Goal: Task Accomplishment & Management: Complete application form

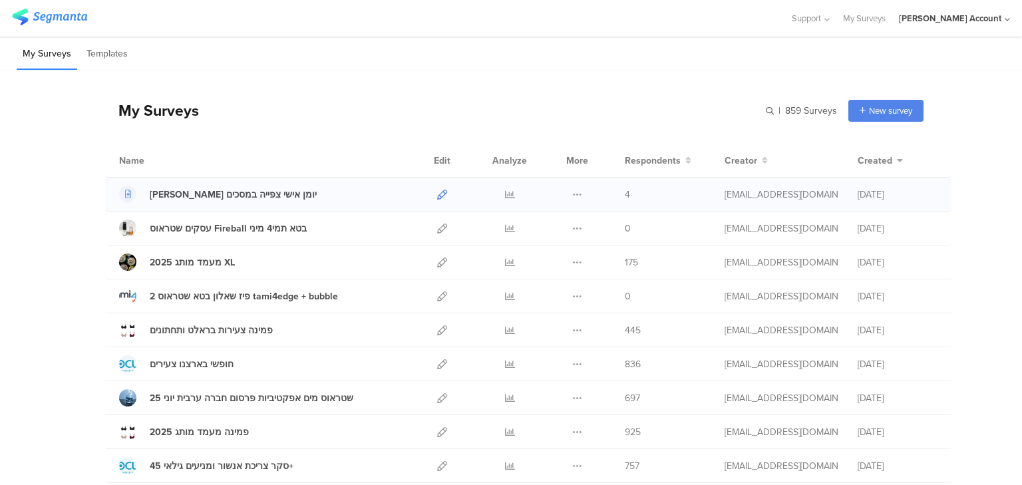
click at [437, 194] on icon at bounding box center [442, 195] width 10 height 10
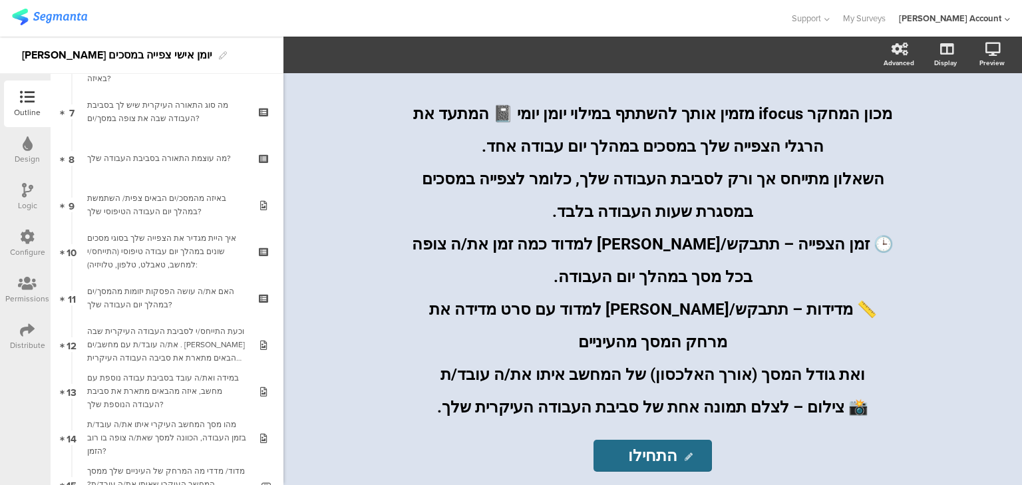
scroll to position [319, 0]
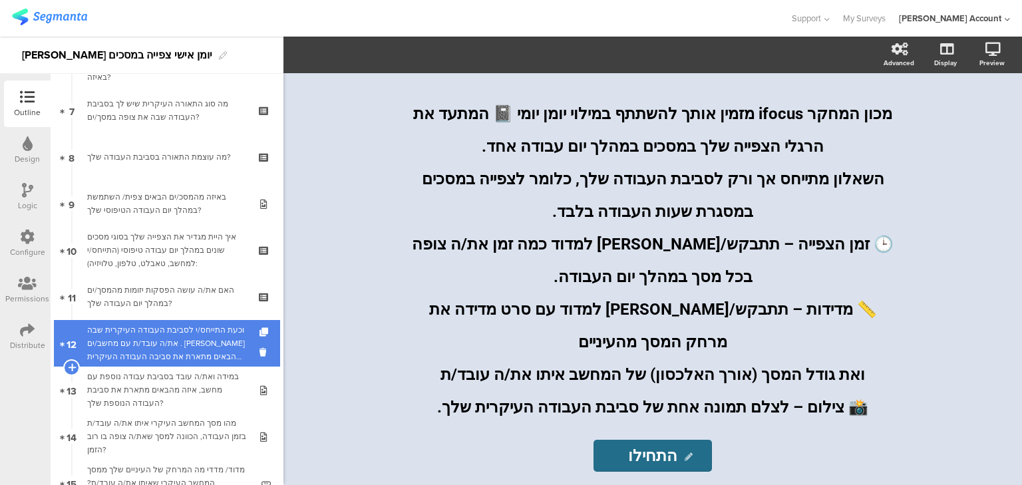
click at [152, 345] on div "וכעת התייחס/י לסביבת העבודה העיקרית שבה את/ה עובד/ת עם מחשב/ים . איזה מהבאים מת…" at bounding box center [166, 343] width 159 height 40
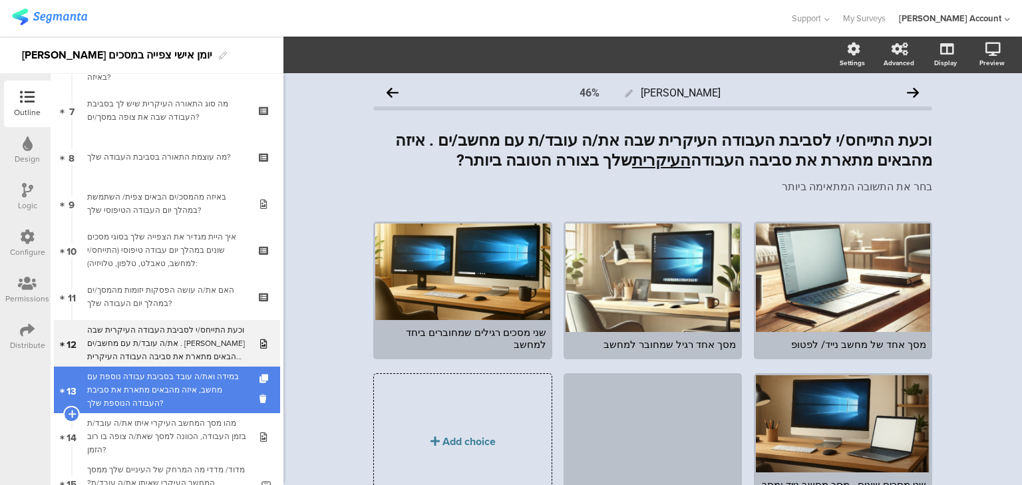
click at [164, 399] on div "במידה ואת/ה עובד בסביבת עבודה נוספת עם מחשב, איזה מהבאים מתארת את סביבת העבודה …" at bounding box center [166, 390] width 159 height 40
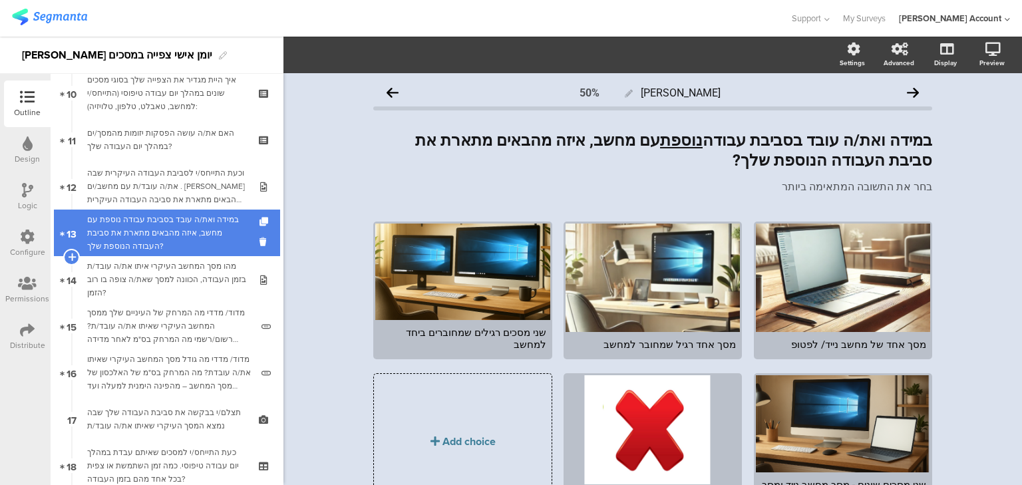
scroll to position [532, 0]
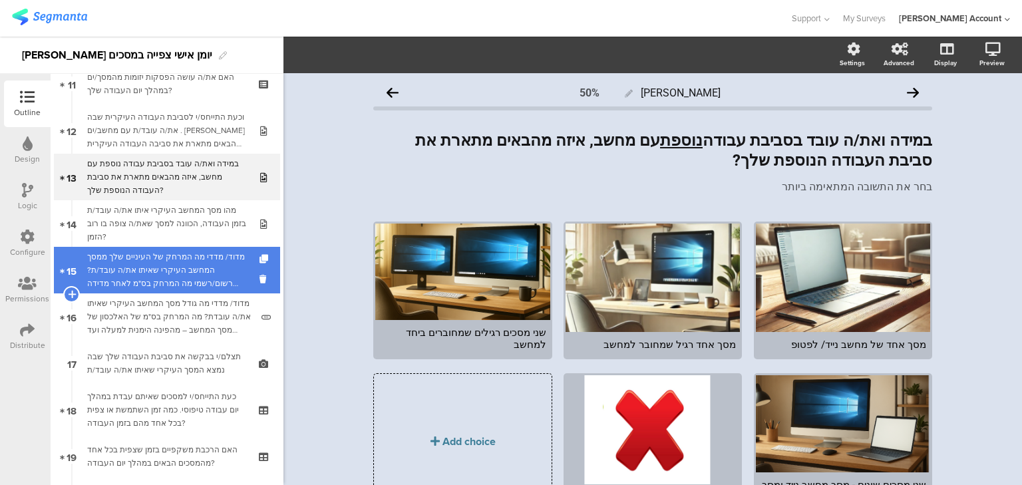
click at [146, 273] on div "מדוד/ מדדי מה המרחק של העיניים שלך ממסך המחשב העיקרי שאיתו את/ה עובד/ת? רשום/רש…" at bounding box center [169, 270] width 164 height 40
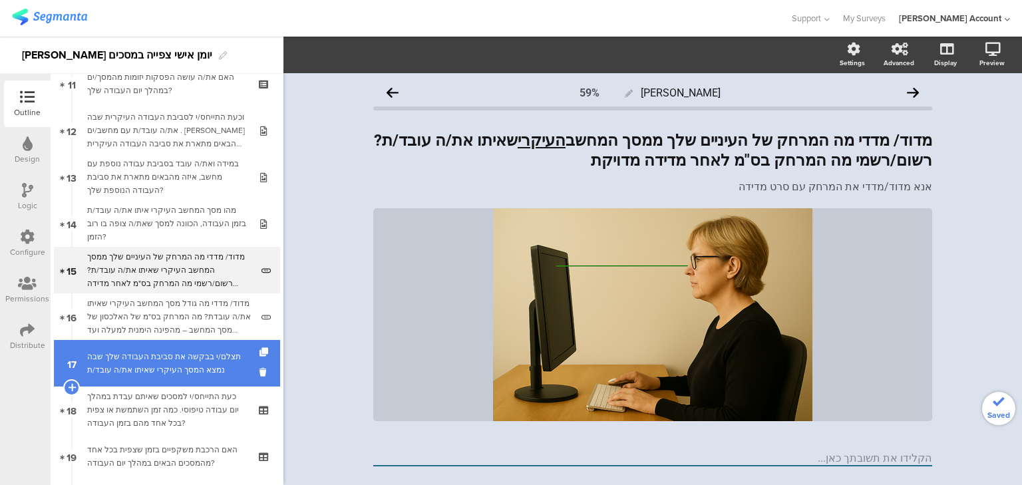
click at [167, 357] on div "תצלם/י בבקשה את סביבת העבודה שלך שבה נמצא המסך העיקרי שאיתו את/ה עובד/ת" at bounding box center [166, 363] width 159 height 27
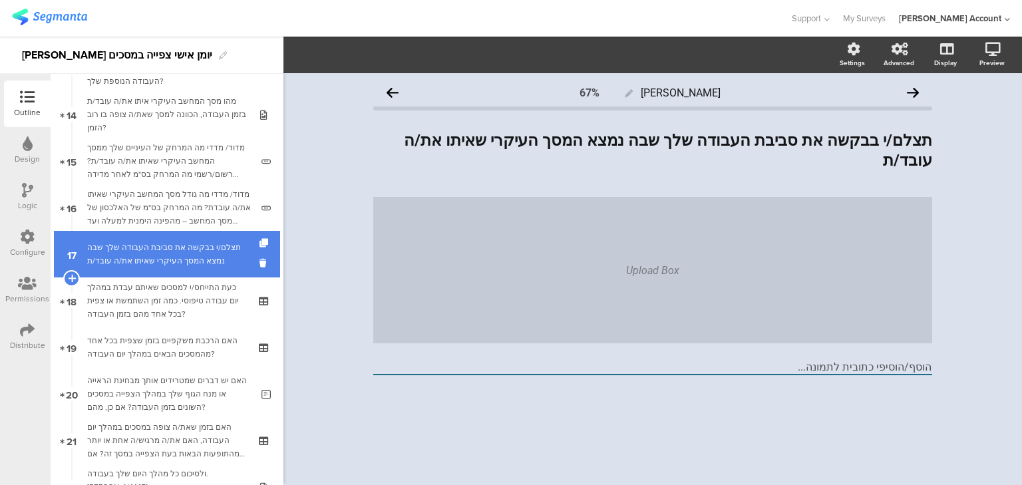
scroll to position [692, 0]
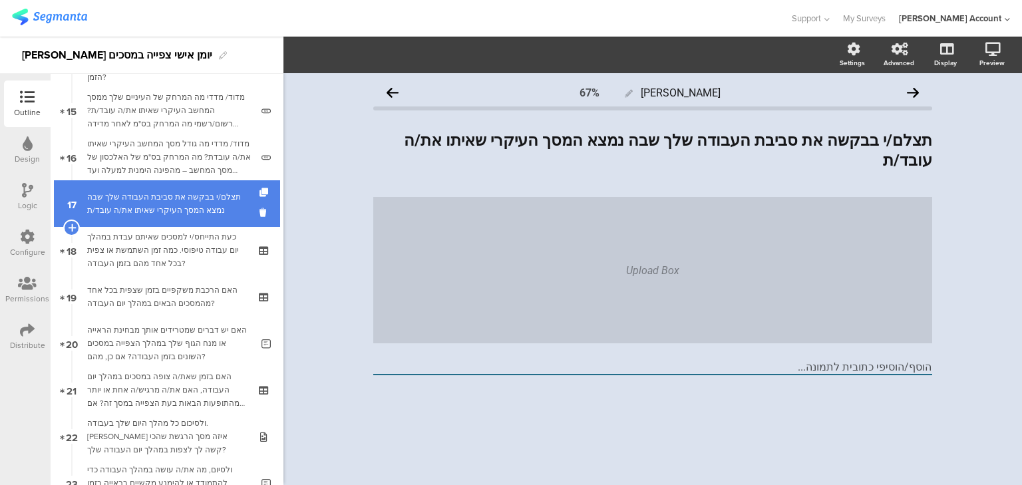
click at [173, 204] on div "תצלם/י בבקשה את סביבת העבודה שלך שבה נמצא המסך העיקרי שאיתו את/ה עובד/ת" at bounding box center [166, 203] width 159 height 27
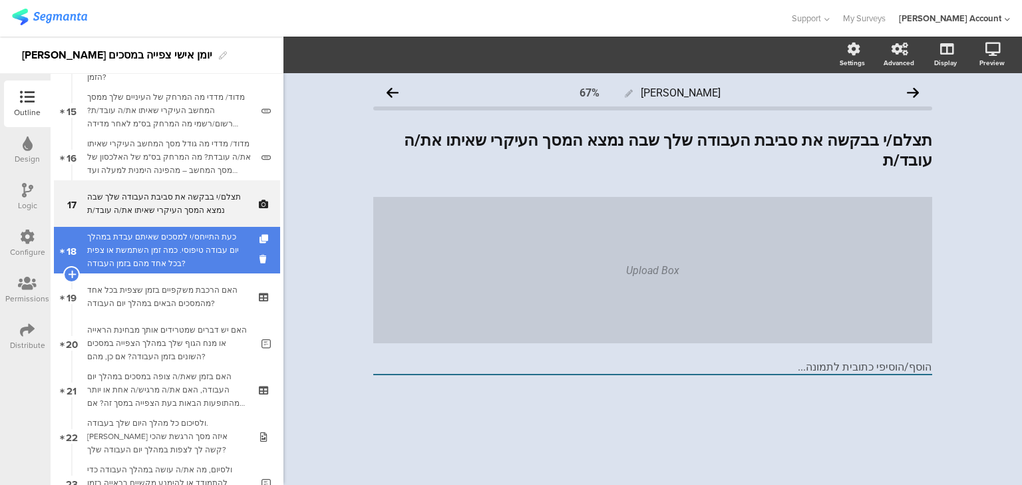
click at [174, 234] on div "כעת התייחס/י למסכים שאיתם עבדת במהלך יום עבודה טיפוסי. כמה זמן השתמשת או צפית ב…" at bounding box center [166, 250] width 159 height 40
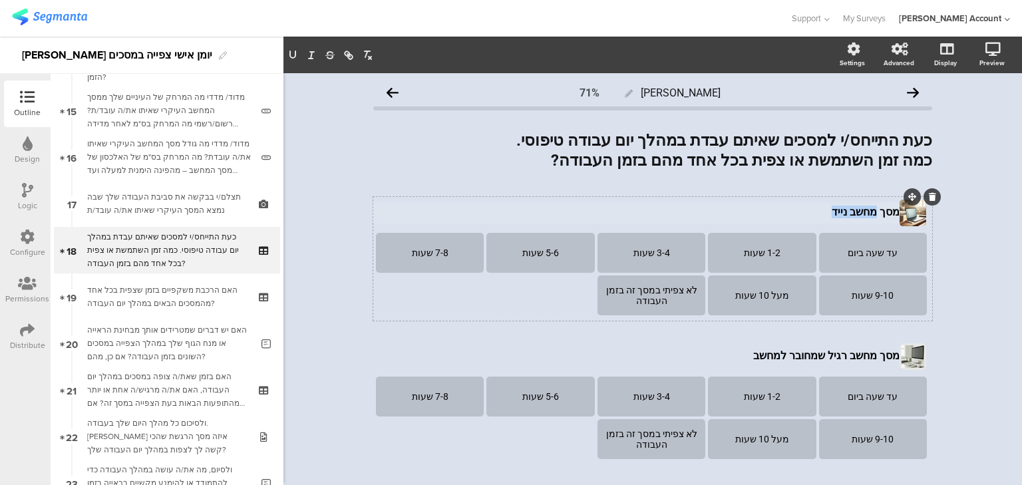
drag, startPoint x: 877, startPoint y: 210, endPoint x: 836, endPoint y: 210, distance: 40.6
click at [836, 210] on div "מסך מחשב נייד מסך מחשב נייד מסך מחשב נייד" at bounding box center [637, 212] width 530 height 21
click at [842, 211] on p "מסך מחשב נייד" at bounding box center [637, 212] width 523 height 13
click at [845, 355] on div "מסך מחשב רגיל שמחובר למחשב מסך מחשב רגיל שמחובר למחשב" at bounding box center [637, 356] width 530 height 21
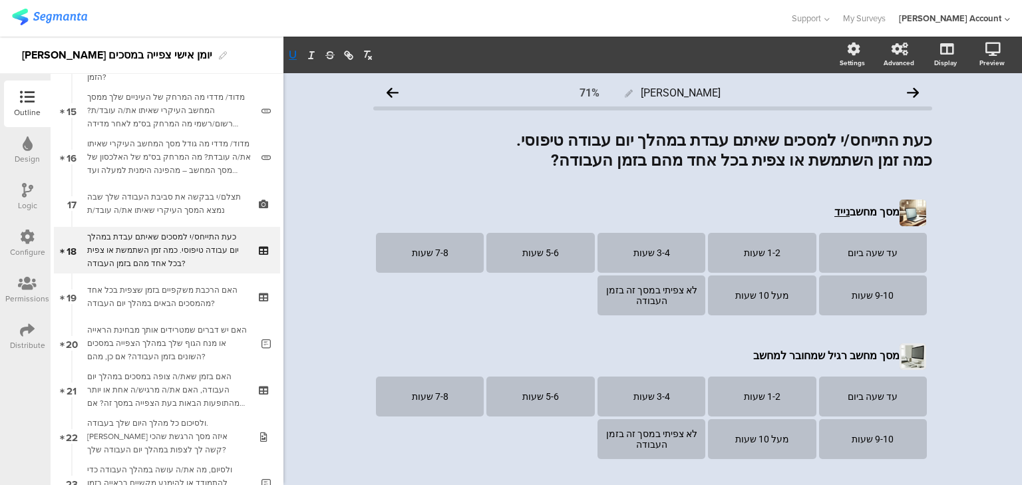
drag, startPoint x: 875, startPoint y: 211, endPoint x: 839, endPoint y: 211, distance: 36.6
click at [837, 211] on div "מסך מחשב נייד מסך מחשב נייד מסך מחשב נייד" at bounding box center [637, 212] width 530 height 21
click at [875, 211] on p "מסך מחשב נייד" at bounding box center [637, 212] width 523 height 13
drag, startPoint x: 875, startPoint y: 211, endPoint x: 860, endPoint y: 212, distance: 15.4
click at [857, 213] on p "מסך מחשב נייד" at bounding box center [637, 212] width 523 height 13
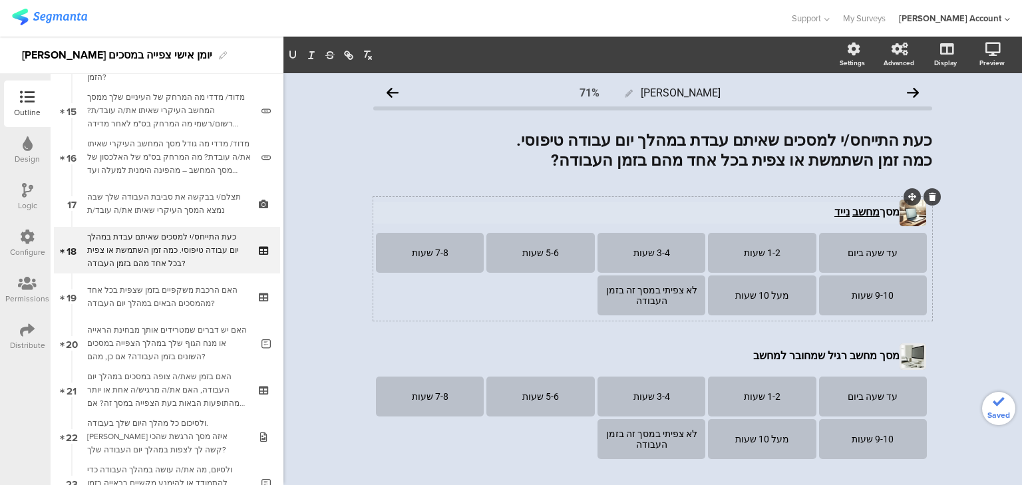
click at [845, 216] on u "נייד" at bounding box center [841, 212] width 15 height 13
drag, startPoint x: 853, startPoint y: 214, endPoint x: 845, endPoint y: 214, distance: 7.3
click at [845, 214] on p "מסך מחשב נייד" at bounding box center [637, 212] width 523 height 13
click at [866, 349] on div "מסך מחשב רגיל שמחובר למחשב מסך מחשב רגיל שמחובר למחשב" at bounding box center [637, 356] width 530 height 21
drag, startPoint x: 875, startPoint y: 355, endPoint x: 834, endPoint y: 355, distance: 41.2
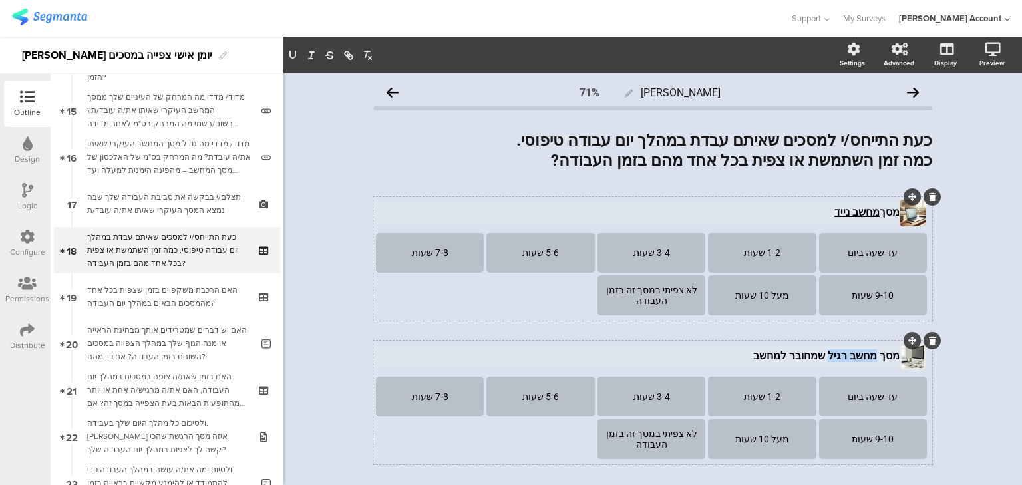
click at [834, 355] on p "מסך מחשב רגיל שמחובר למחשב" at bounding box center [637, 355] width 523 height 13
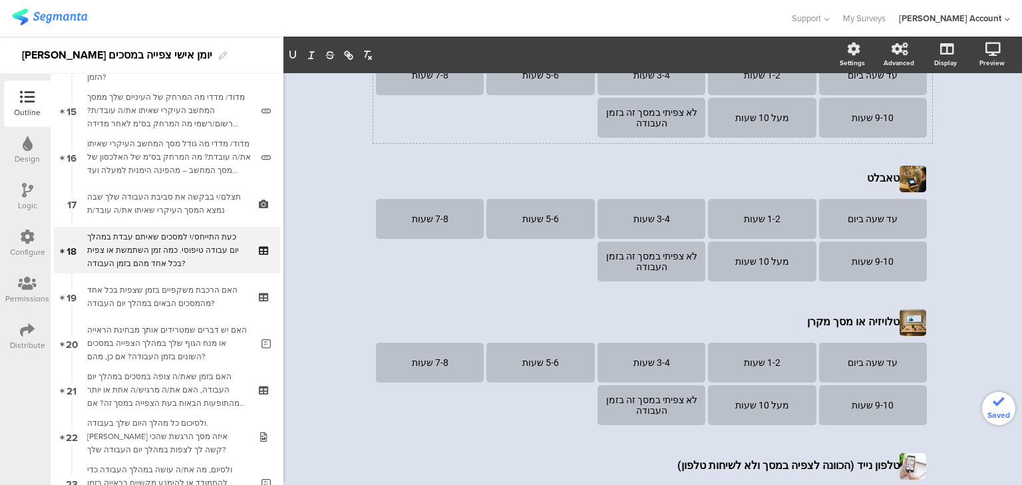
scroll to position [322, 0]
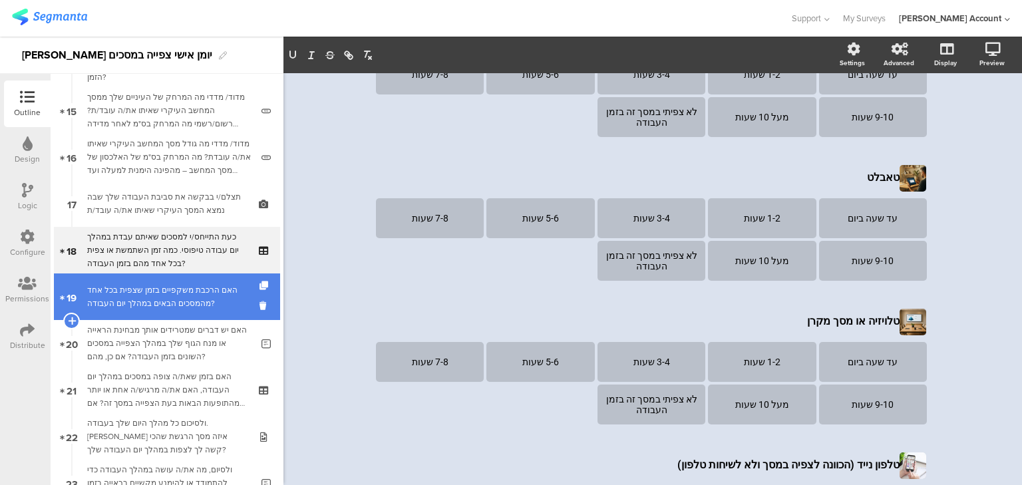
click at [176, 301] on div "האם הרכבת משקפיים בזמן שצפית בכל אחד מהמסכים הבאים במהלך יום העבודה?" at bounding box center [166, 296] width 159 height 27
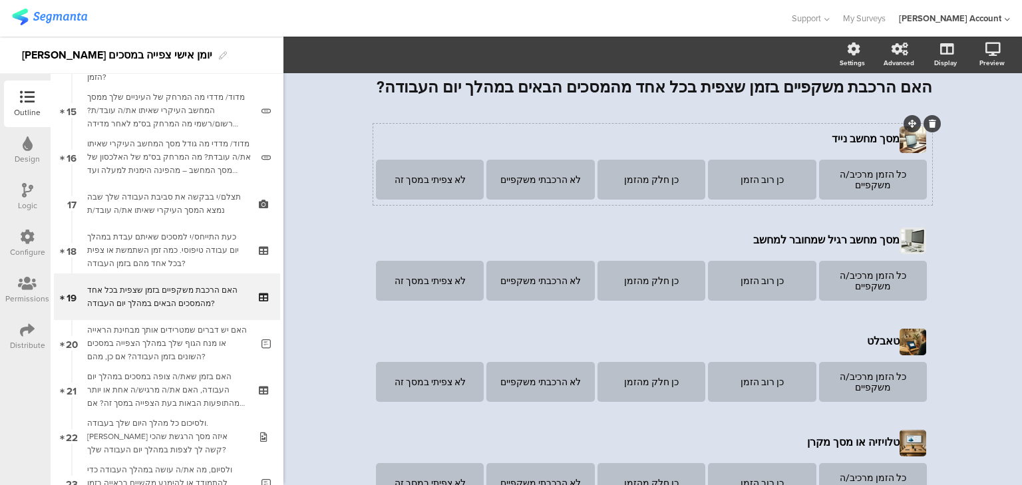
scroll to position [41, 0]
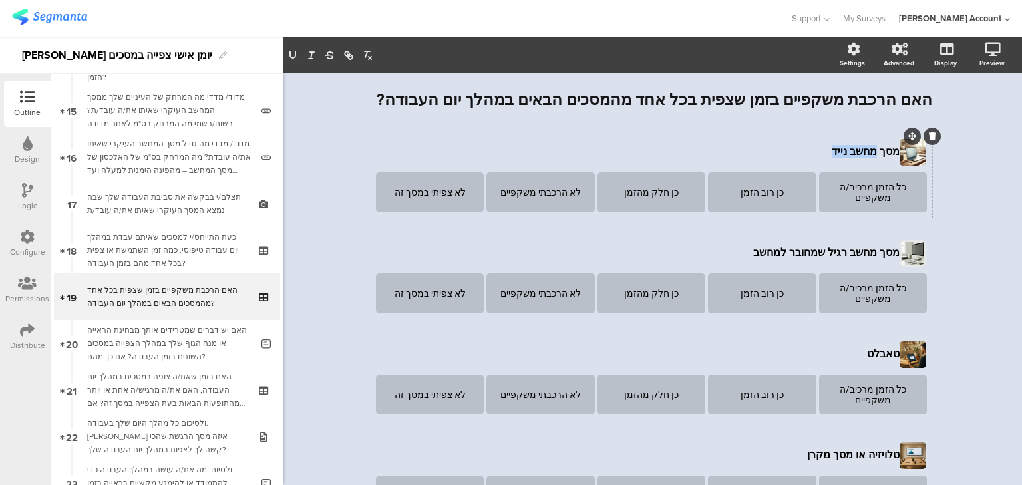
drag, startPoint x: 877, startPoint y: 137, endPoint x: 835, endPoint y: 139, distance: 42.0
click at [835, 139] on section "מסך מחשב נייד מסך מחשב נייד מסך מחשב נייד" at bounding box center [652, 152] width 553 height 27
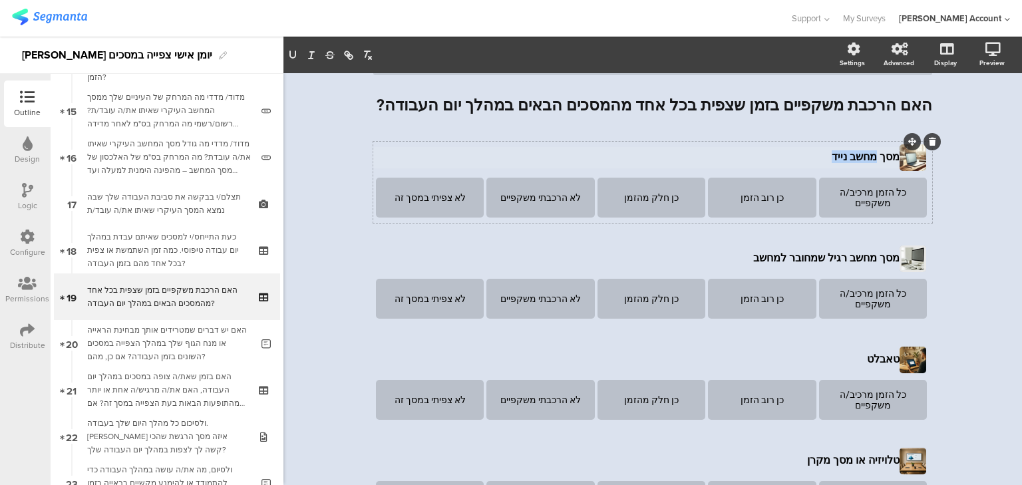
drag, startPoint x: 875, startPoint y: 152, endPoint x: 836, endPoint y: 154, distance: 39.3
click at [836, 154] on div "מסך מחשב נייד מסך מחשב נייד מסך מחשב נייד" at bounding box center [637, 157] width 530 height 21
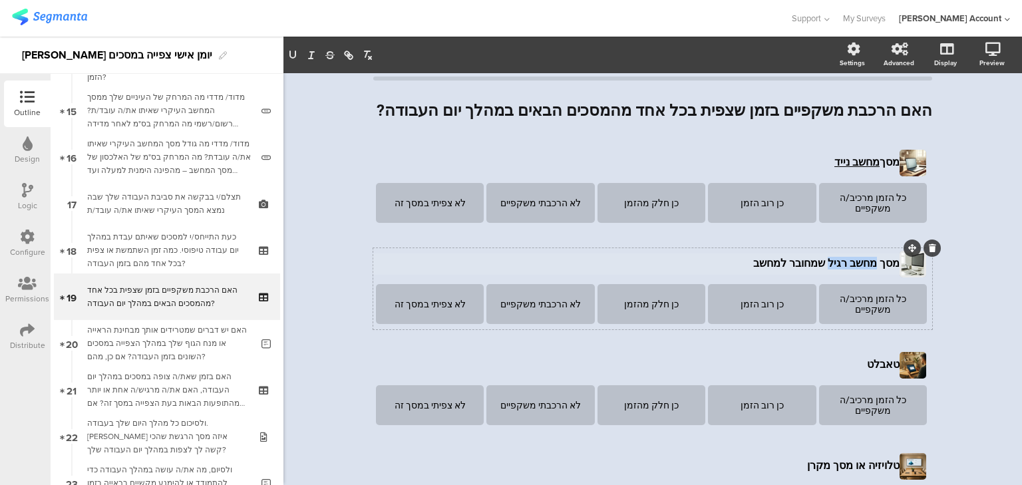
drag, startPoint x: 875, startPoint y: 257, endPoint x: 835, endPoint y: 261, distance: 40.1
click at [835, 261] on div "מסך מחשב רגיל שמחובר למחשב מסך מחשב רגיל שמחובר למחשב מסך מחשב רגיל שמחובר למחשב" at bounding box center [637, 263] width 530 height 21
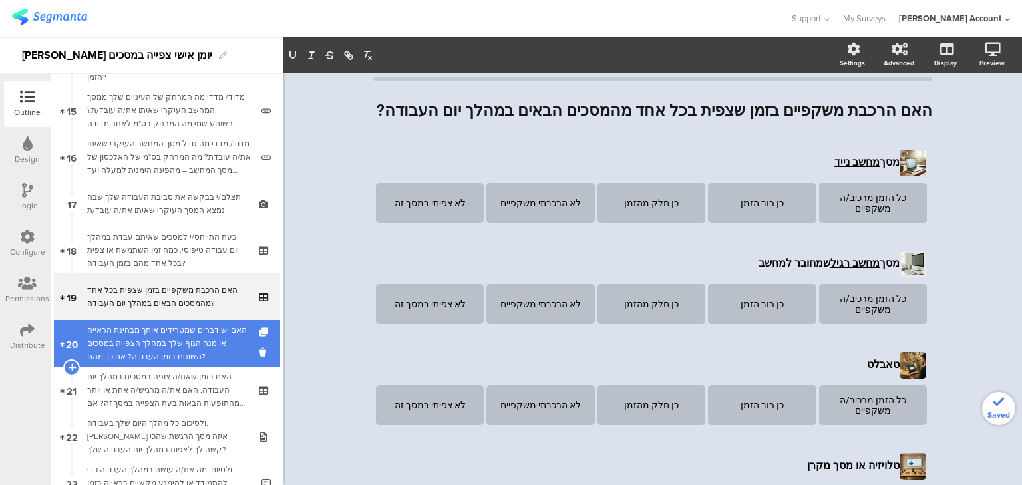
click at [67, 351] on span "20" at bounding box center [72, 343] width 12 height 15
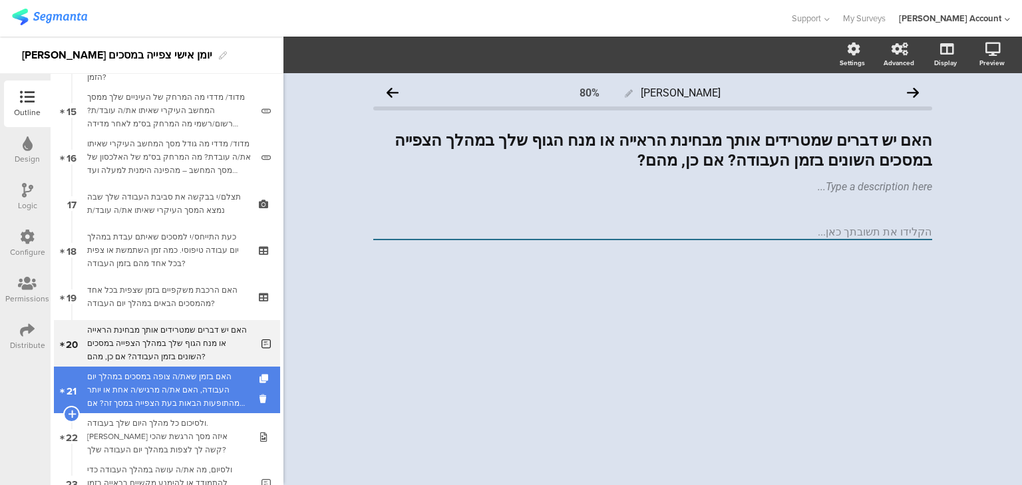
click at [144, 393] on div "האם בזמן שאת/ה צופה במסכים במהלך יום העבודה, האם את/ה מרגיש/ה אחת או יותר מהתופ…" at bounding box center [166, 390] width 159 height 40
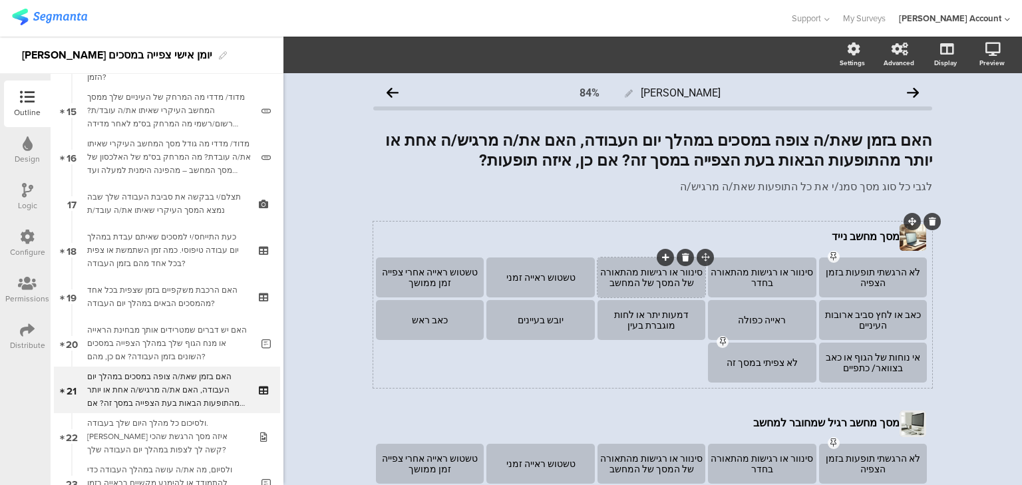
click at [631, 273] on div "סינוור או רגישות מהתאורה של המסך של המחשב" at bounding box center [651, 277] width 104 height 21
drag, startPoint x: 651, startPoint y: 283, endPoint x: 621, endPoint y: 285, distance: 30.0
click at [621, 285] on div "סינוור או רגישות מהתאורה של המסך של המחשב" at bounding box center [651, 277] width 104 height 21
click at [399, 272] on div "טשטוש ראייה אחרי צפייה זמן ממושך" at bounding box center [430, 277] width 104 height 21
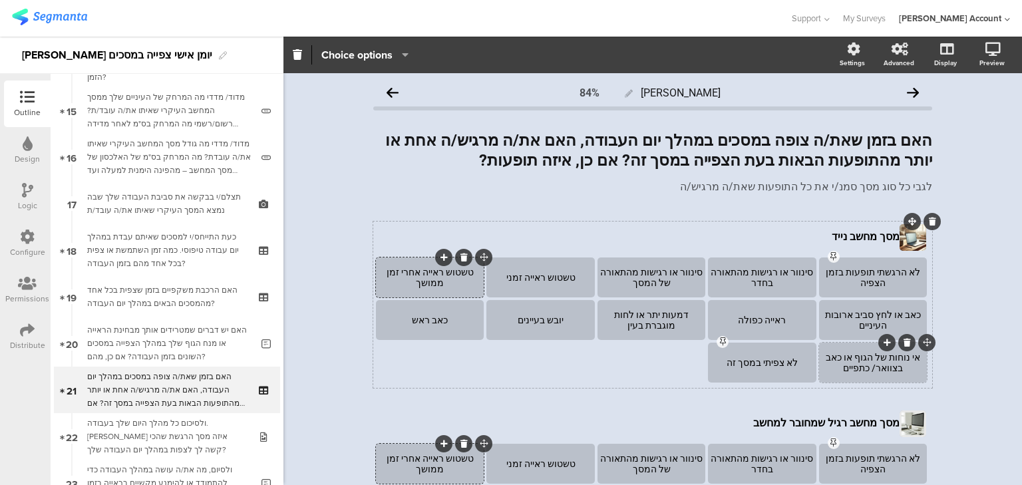
click at [875, 357] on div "אי נוחות של הגוף או כאב בצוואר/ כתפיים" at bounding box center [873, 362] width 104 height 21
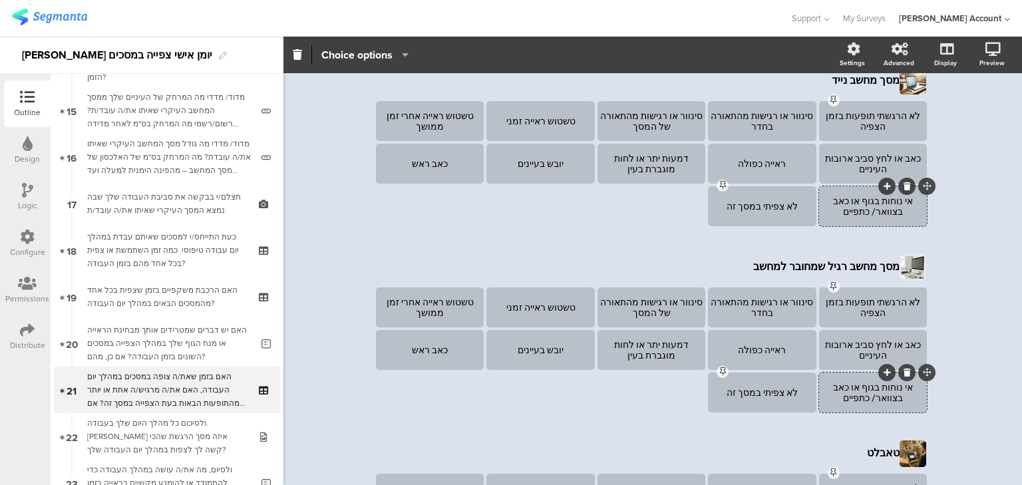
scroll to position [160, 0]
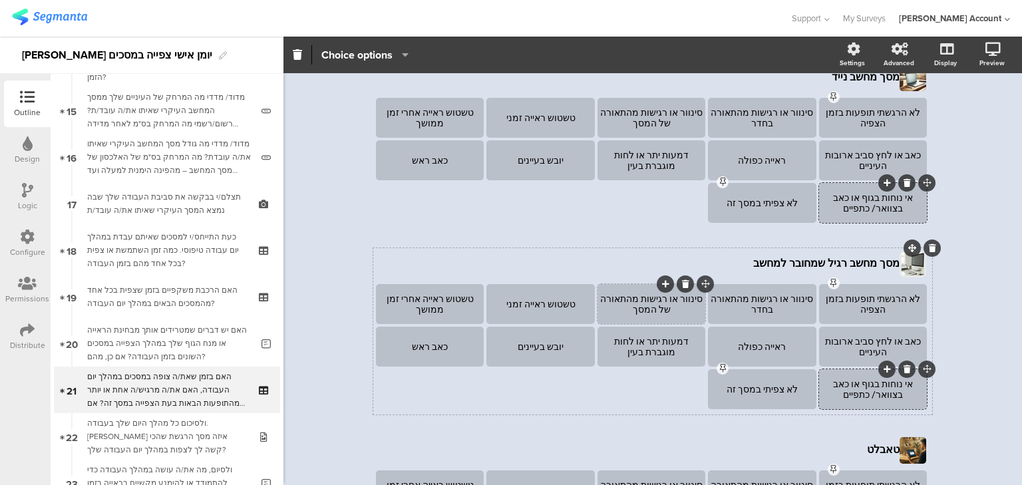
click at [630, 298] on div "סינוור או רגישות מהתאורה של המסך" at bounding box center [651, 303] width 104 height 21
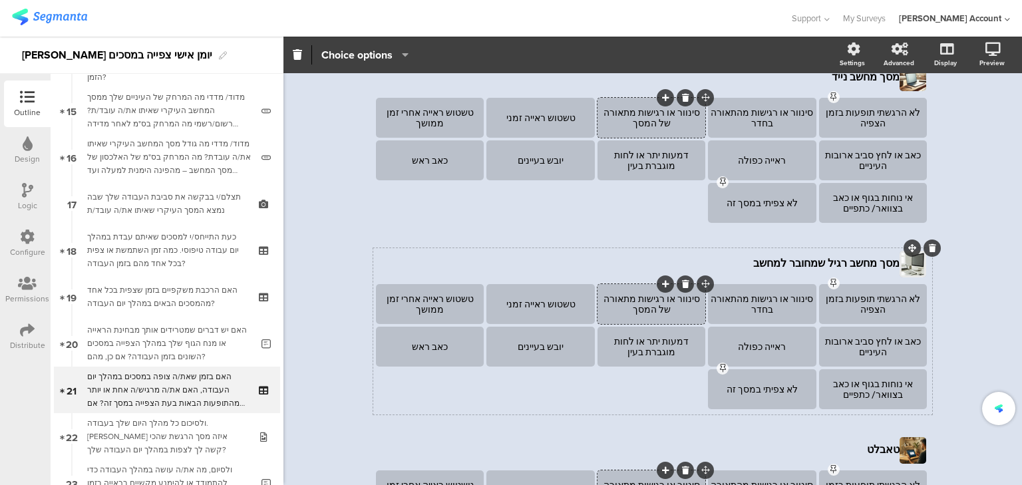
click at [602, 298] on div "סינוור או רגישות מתאורה של המסך" at bounding box center [651, 303] width 104 height 21
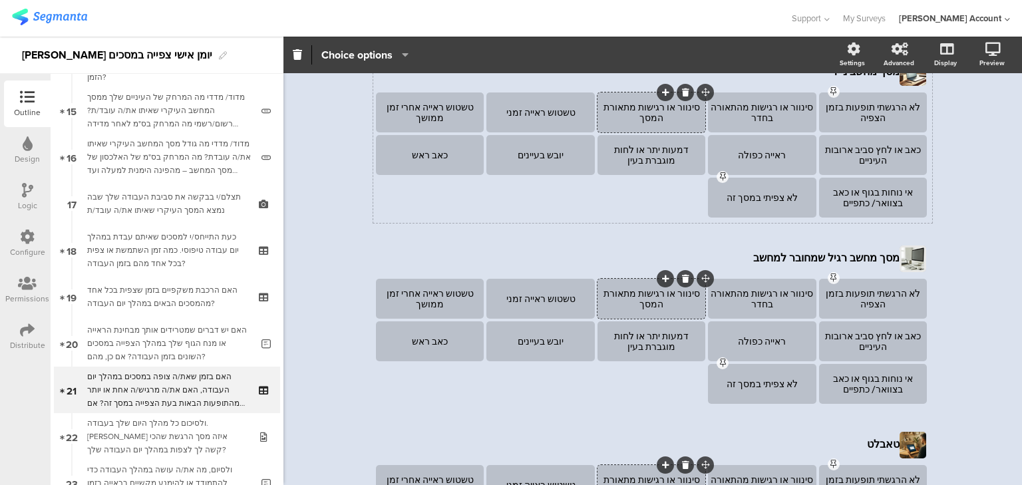
click at [608, 112] on div "סינוור או רגישות מתאורת המסך" at bounding box center [651, 112] width 104 height 21
click at [599, 112] on div "סינוור או רגישות מתאורת מסך" at bounding box center [651, 112] width 104 height 21
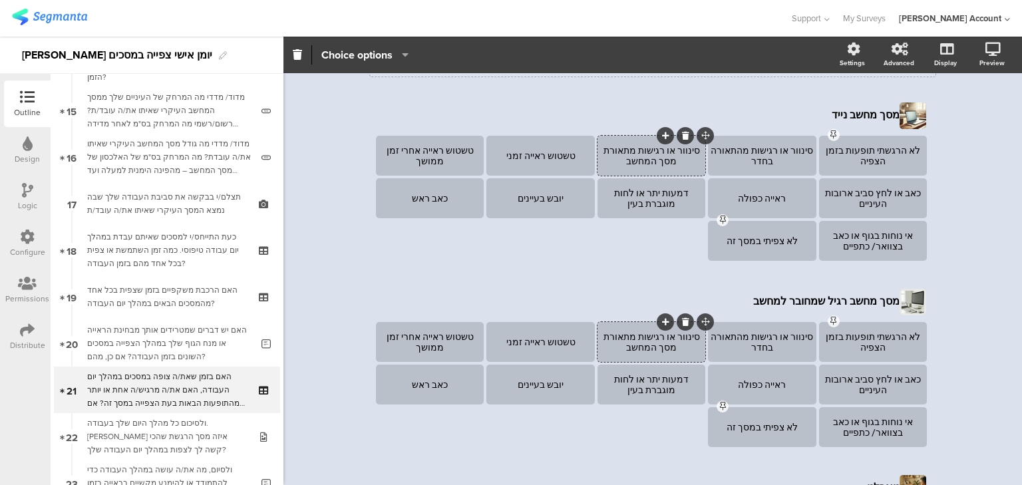
scroll to position [3, 0]
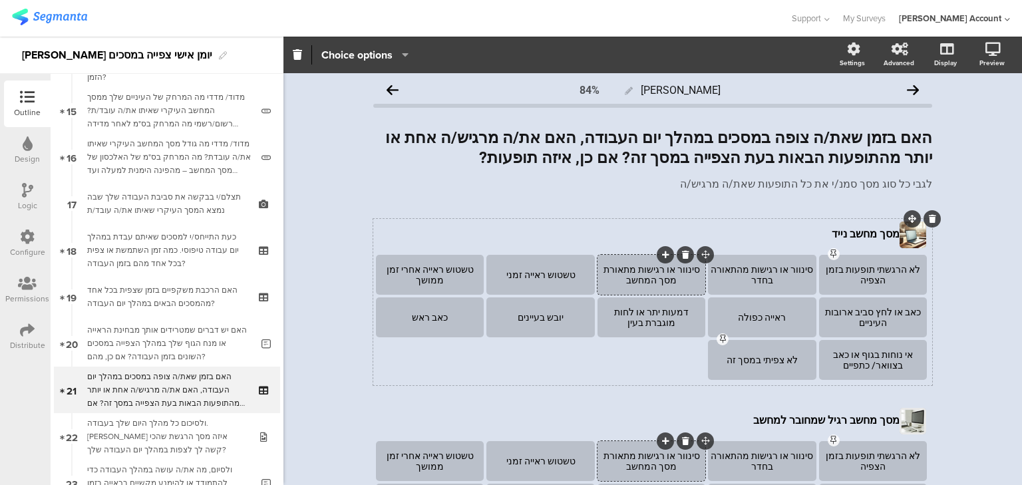
click at [644, 284] on div "סינוור או רגישות מתאורת מסך המחשב" at bounding box center [651, 274] width 104 height 21
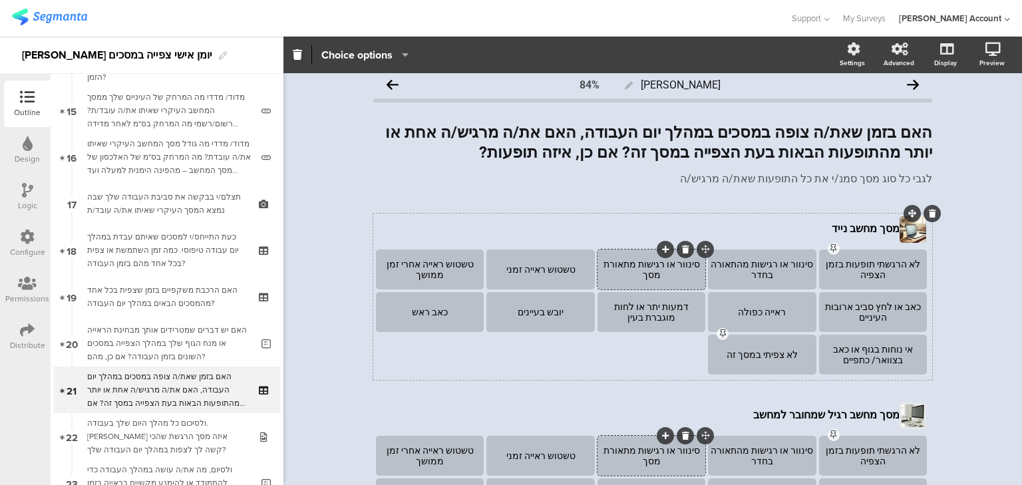
click at [612, 268] on div "סינוור או רגישות מתאורת מסך" at bounding box center [651, 269] width 104 height 21
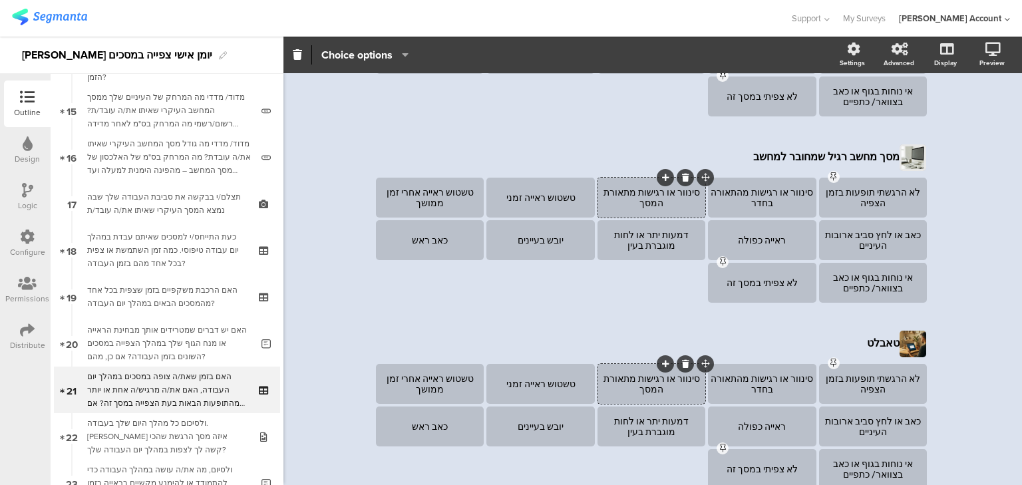
scroll to position [45, 0]
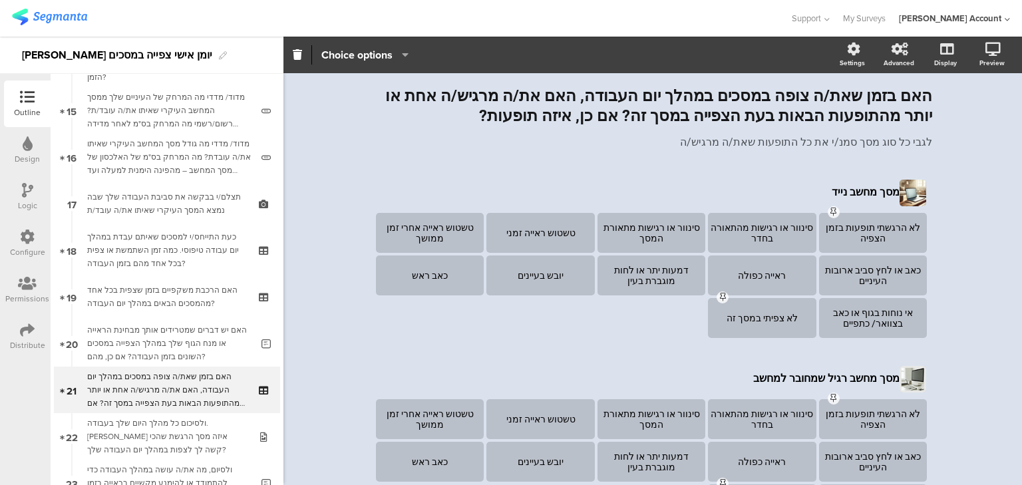
click at [513, 159] on div "האם בזמן שאת/ה צופה במסכים במהלך יום העבודה, האם את/ה מרגיש/ה אחת או יותר מהתופ…" at bounding box center [652, 118] width 559 height 91
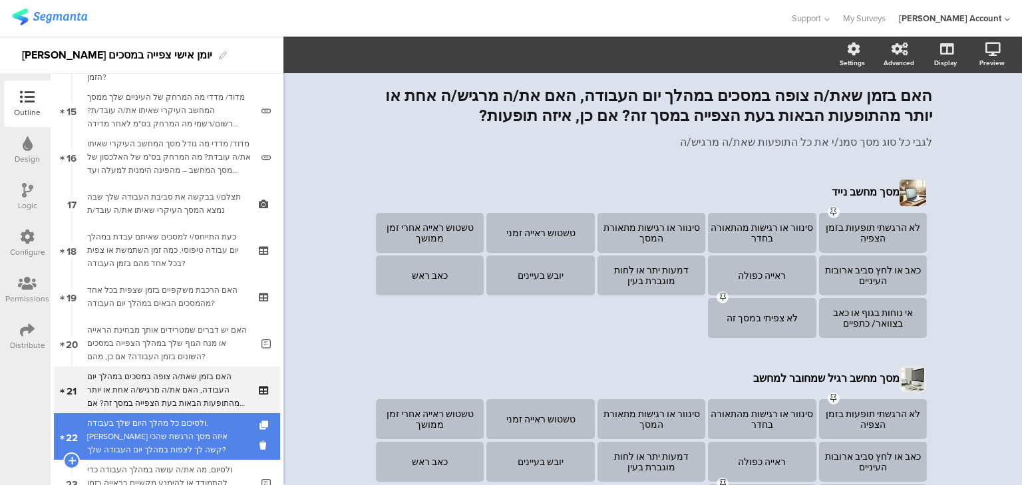
click at [208, 430] on div "ולסיכום כל מהלך היום שלך בעבודה. מול איזה מסך הרגשת שהכי קשה לך לצפות במהלך יום…" at bounding box center [166, 436] width 159 height 40
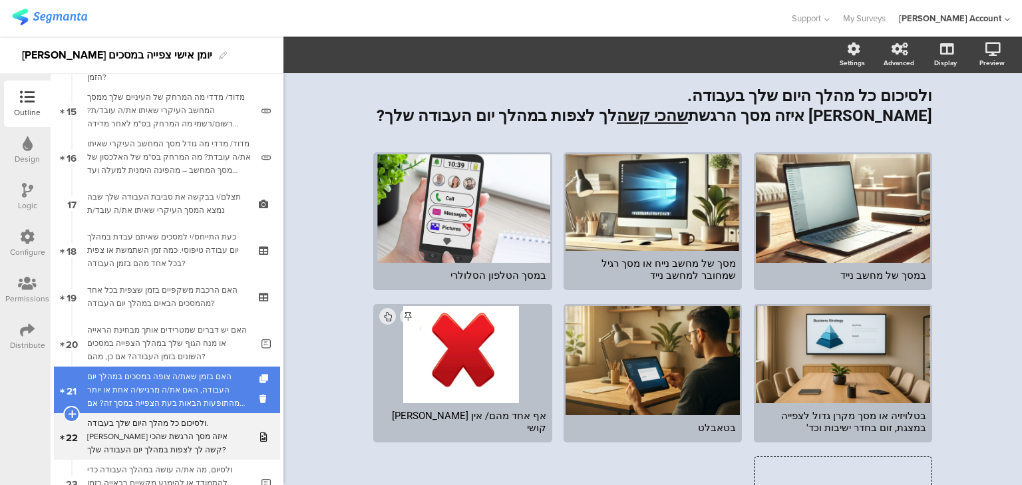
click at [205, 397] on div "האם בזמן שאת/ה צופה במסכים במהלך יום העבודה, האם את/ה מרגיש/ה אחת או יותר מהתופ…" at bounding box center [166, 390] width 159 height 40
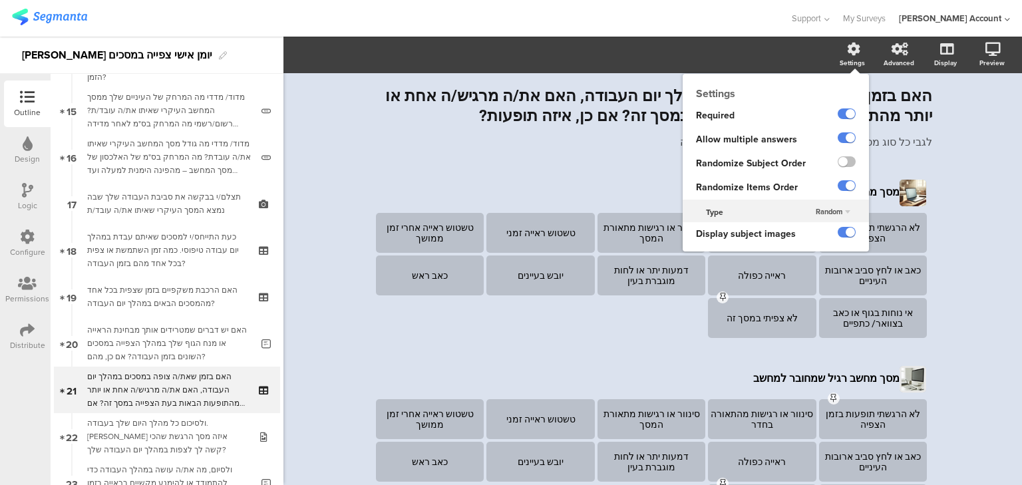
click at [815, 214] on span "Random" at bounding box center [828, 211] width 27 height 11
click at [814, 214] on div "Random Random Directional" at bounding box center [834, 212] width 70 height 20
click at [815, 214] on span "Random" at bounding box center [828, 211] width 27 height 11
click at [811, 232] on div "Directional" at bounding box center [825, 238] width 78 height 14
click at [814, 208] on span "Directional" at bounding box center [824, 211] width 36 height 11
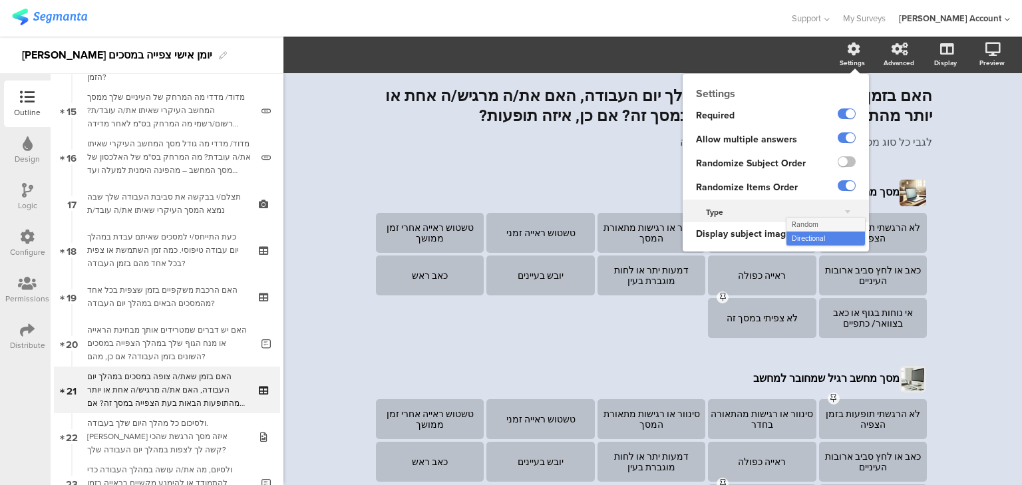
click at [813, 222] on div "Random" at bounding box center [825, 225] width 78 height 14
click at [815, 212] on span "Random" at bounding box center [828, 211] width 27 height 11
click at [815, 212] on div "Random Random Directional" at bounding box center [834, 212] width 70 height 20
click at [837, 184] on label at bounding box center [846, 185] width 18 height 11
click at [0, 0] on input "checkbox" at bounding box center [0, 0] width 0 height 0
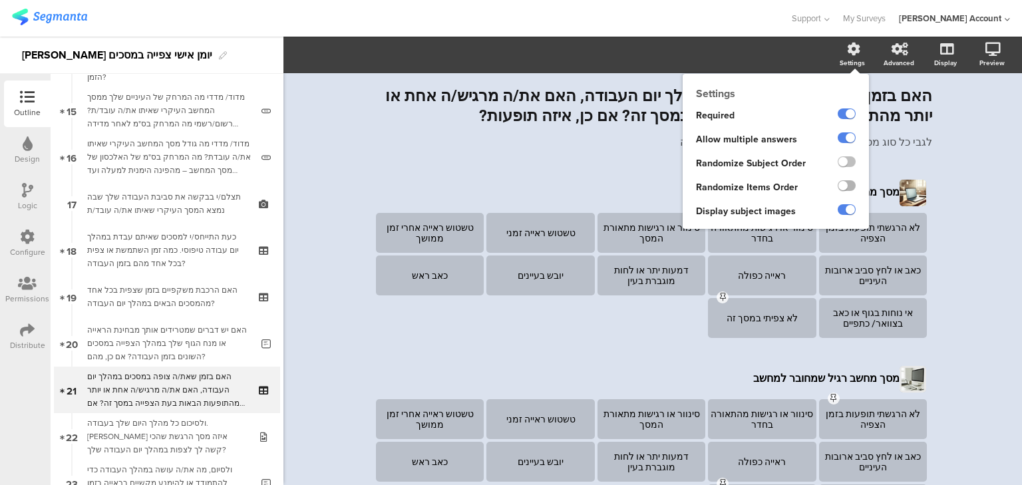
click at [837, 184] on label at bounding box center [846, 185] width 18 height 11
click at [0, 0] on input "checkbox" at bounding box center [0, 0] width 0 height 0
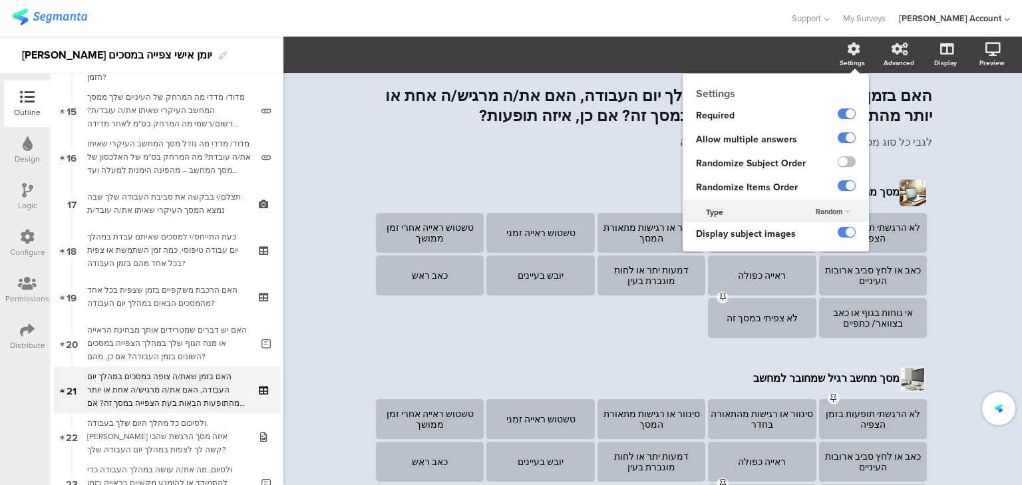
click at [821, 212] on span "Random" at bounding box center [828, 211] width 27 height 11
click at [821, 212] on div "Random Random Directional" at bounding box center [834, 212] width 70 height 20
click at [821, 212] on span "Random" at bounding box center [828, 211] width 27 height 11
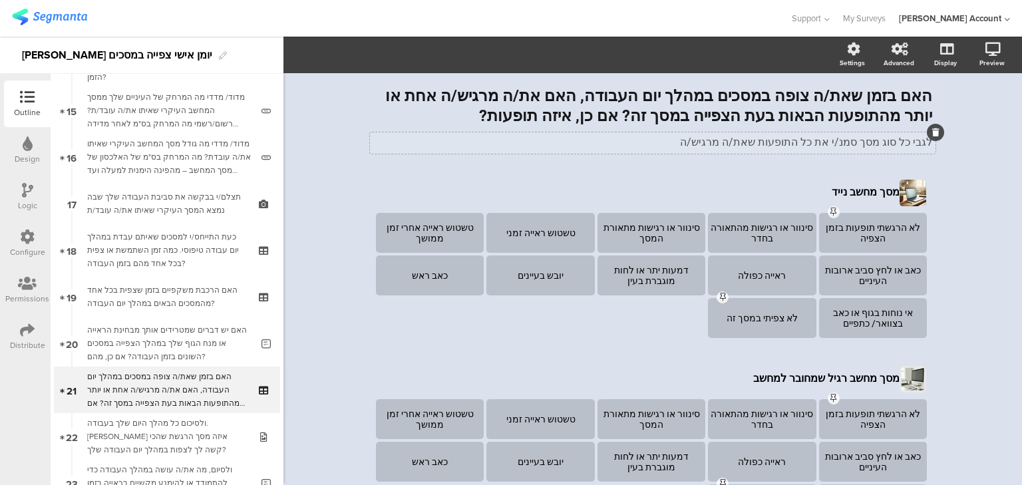
click at [849, 146] on div "לגבי כל סוג מסך סמנ/י את כל התופעות שאת/ה מרגיש/ה לגבי כל סוג מסך סמנ/י את כל ה…" at bounding box center [652, 142] width 565 height 21
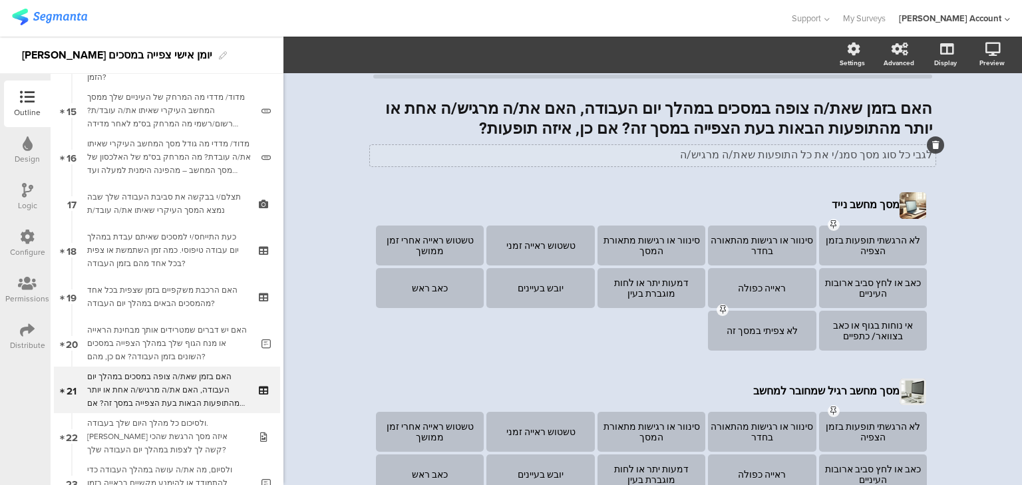
click at [849, 146] on div "לגבי כל סוג מסך סמנ/י את כל התופעות שאת/ה מרגיש/ה לגבי כל סוג מסך סמנ/י את כל ה…" at bounding box center [652, 155] width 565 height 21
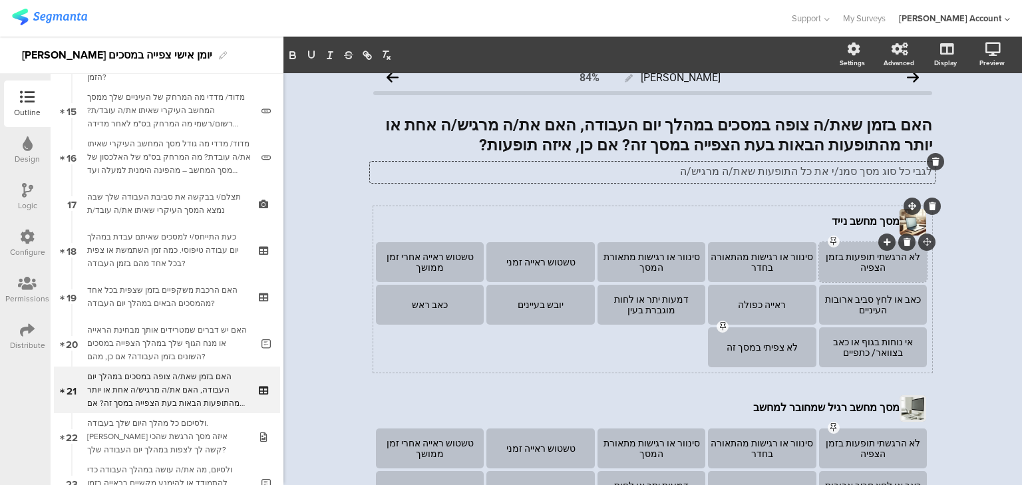
scroll to position [0, 0]
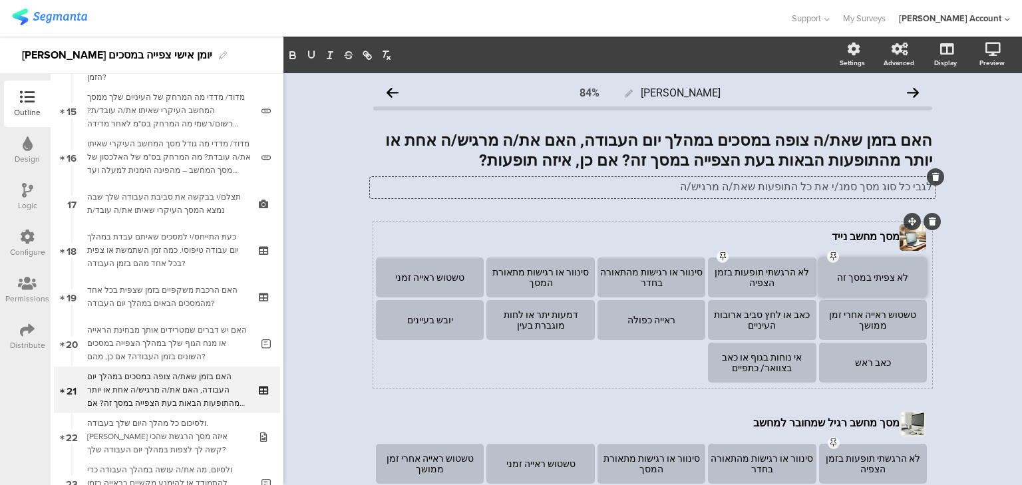
drag, startPoint x: 809, startPoint y: 341, endPoint x: 918, endPoint y: 255, distance: 137.9
click at [838, 279] on div "לא צפיתי במסך זה" at bounding box center [873, 277] width 104 height 11
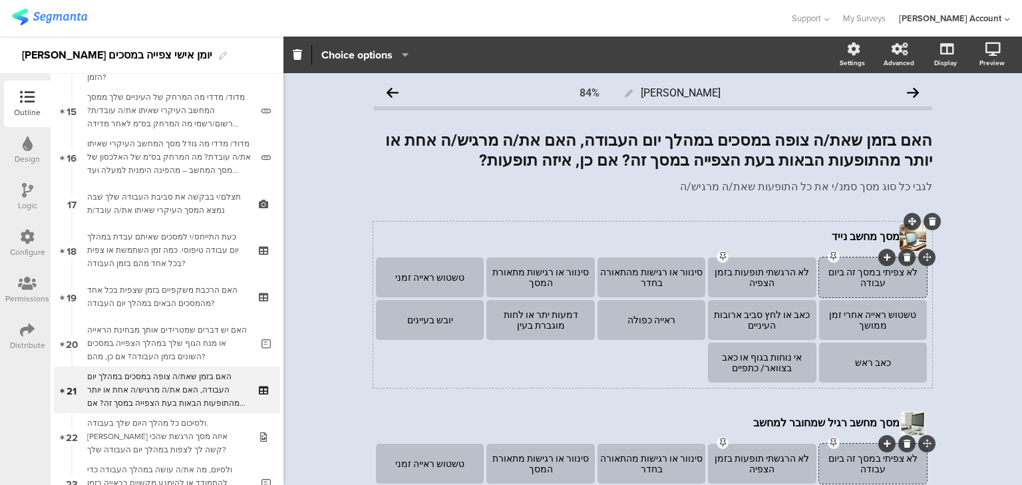
click at [862, 274] on div "לא צפיתי במסך זה ביום עבודה" at bounding box center [873, 277] width 104 height 21
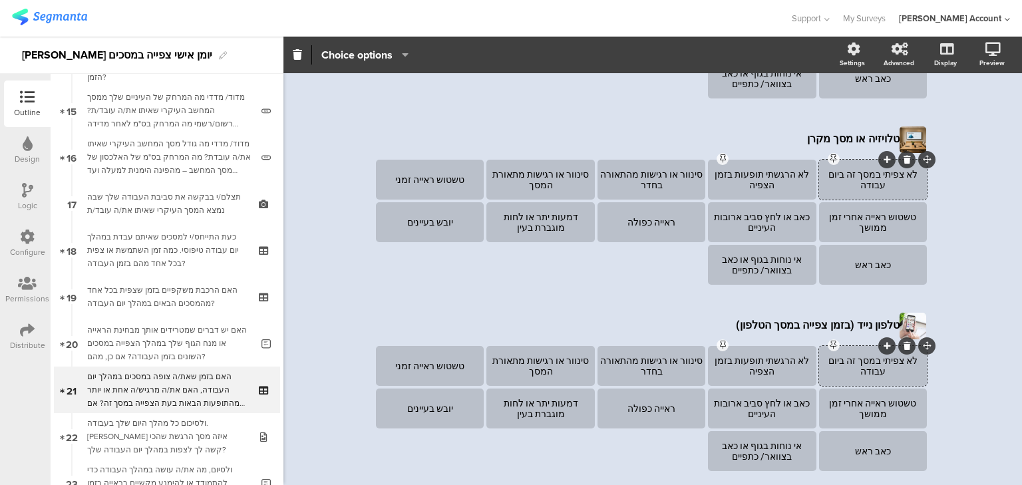
scroll to position [736, 0]
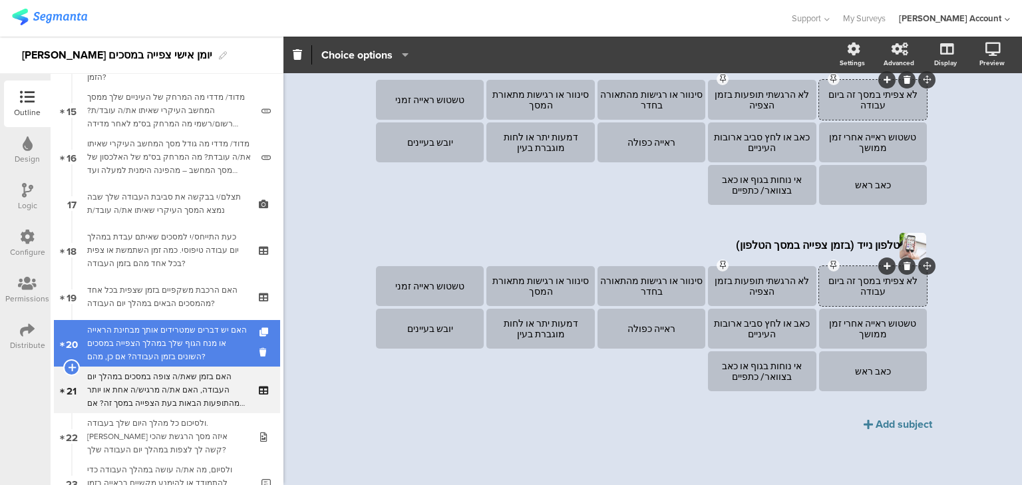
click at [160, 343] on div "האם יש דברים שמטרידים אותך מבחינת הראייה או מנח הגוף שלך במהלך הצפייה במסכים הש…" at bounding box center [169, 343] width 164 height 40
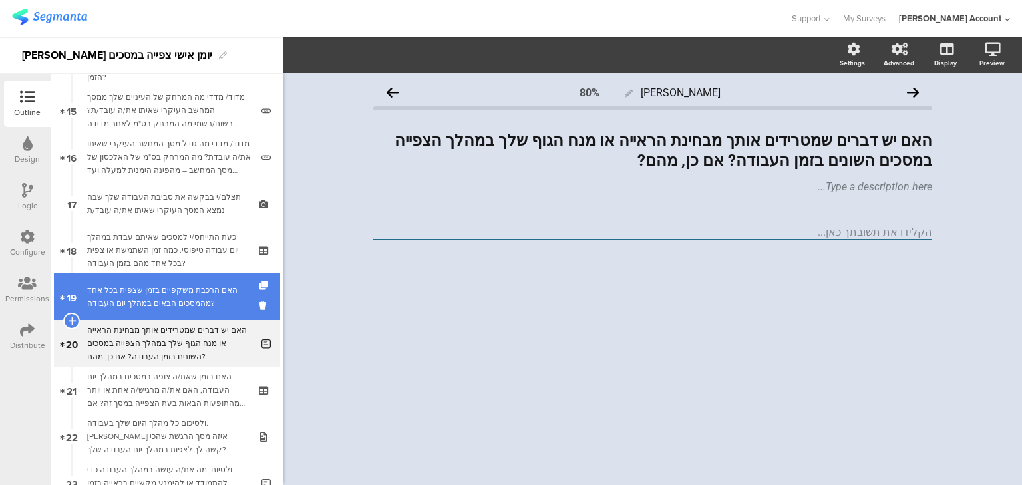
click at [168, 301] on div "האם הרכבת משקפיים בזמן שצפית בכל אחד מהמסכים הבאים במהלך יום העבודה?" at bounding box center [166, 296] width 159 height 27
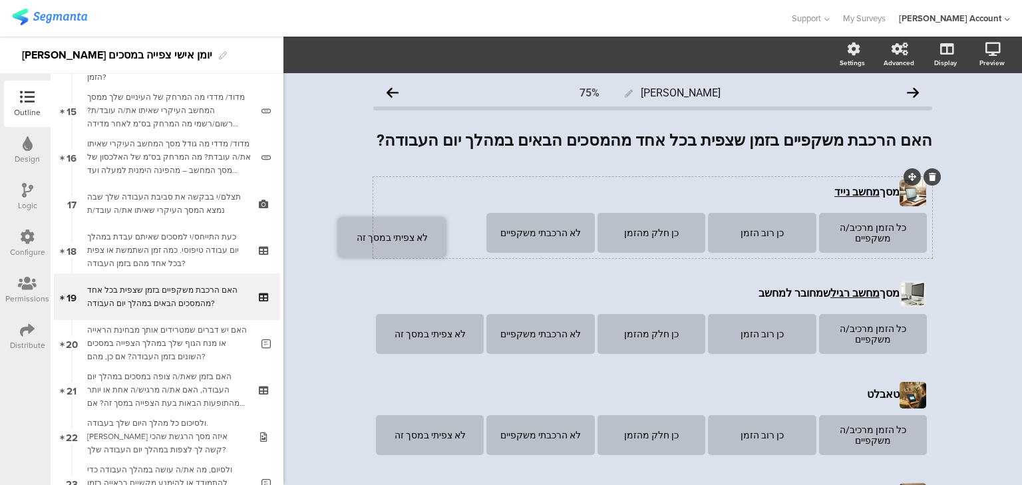
drag, startPoint x: 479, startPoint y: 208, endPoint x: 444, endPoint y: 212, distance: 35.4
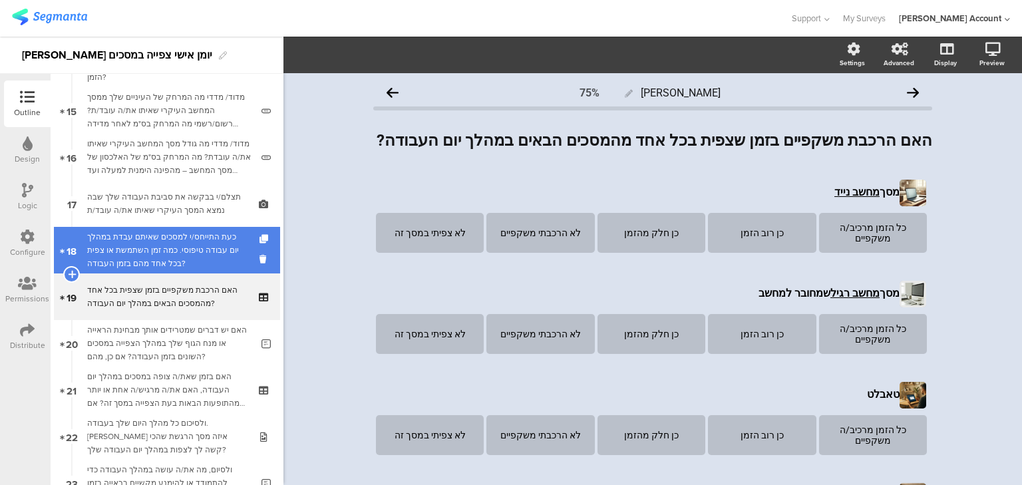
click at [113, 253] on div "כעת התייחס/י למסכים שאיתם עבדת במהלך יום עבודה טיפוסי. כמה זמן השתמשת או צפית ב…" at bounding box center [166, 250] width 159 height 40
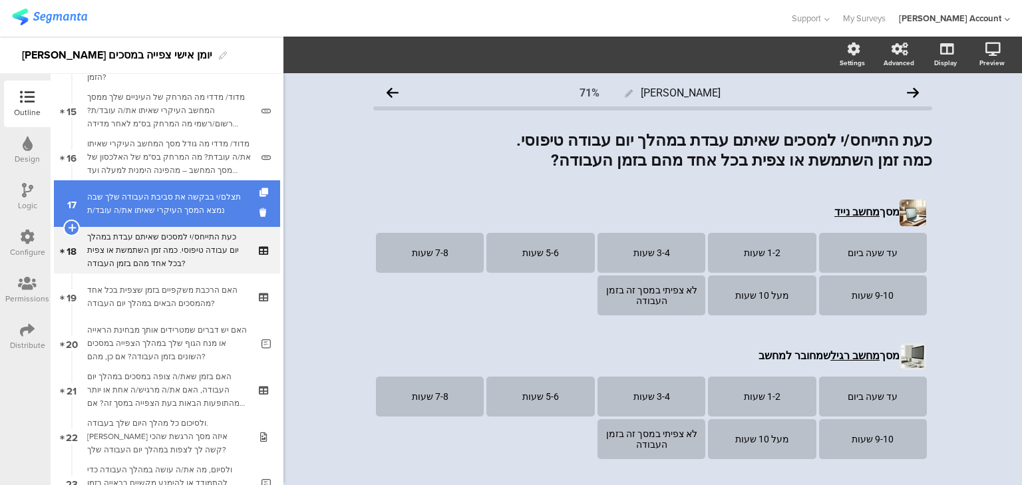
click at [165, 194] on div "תצלם/י בבקשה את סביבת העבודה שלך שבה נמצא המסך העיקרי שאיתו את/ה עובד/ת" at bounding box center [166, 203] width 159 height 27
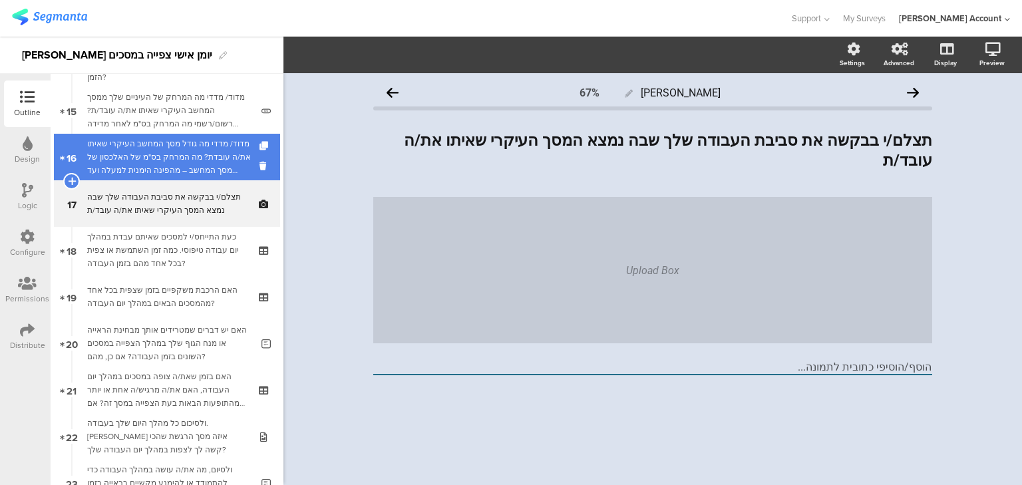
click at [164, 165] on div "מדוד/ מדדי מה גודל מסך המחשב העיקרי שאיתו את/ה עובדת? מה המרחק בס"מ של האלכסון …" at bounding box center [169, 157] width 164 height 40
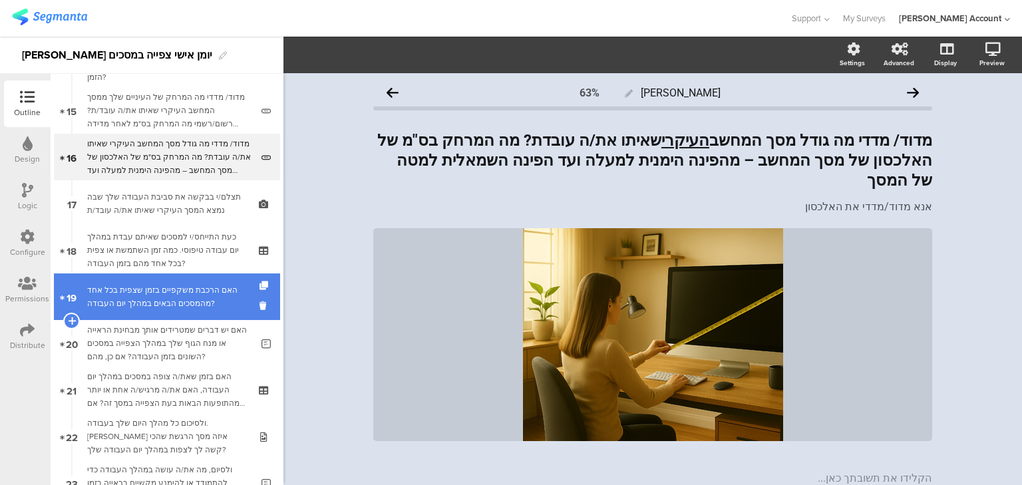
click at [164, 297] on div "האם הרכבת משקפיים בזמן שצפית בכל אחד מהמסכים הבאים במהלך יום העבודה?" at bounding box center [166, 296] width 159 height 27
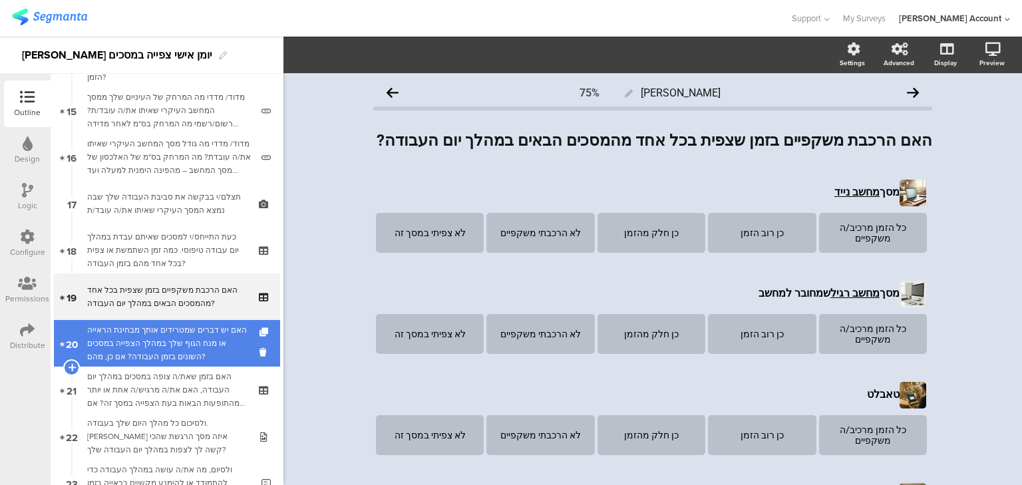
click at [177, 336] on div "האם יש דברים שמטרידים אותך מבחינת הראייה או מנח הגוף שלך במהלך הצפייה במסכים הש…" at bounding box center [169, 343] width 164 height 40
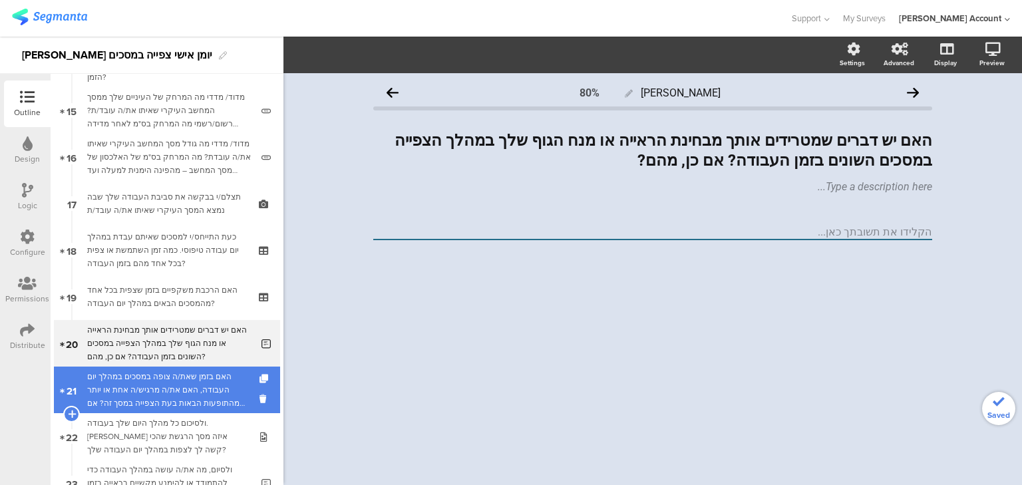
click at [199, 381] on div "האם בזמן שאת/ה צופה במסכים במהלך יום העבודה, האם את/ה מרגיש/ה אחת או יותר מהתופ…" at bounding box center [166, 390] width 159 height 40
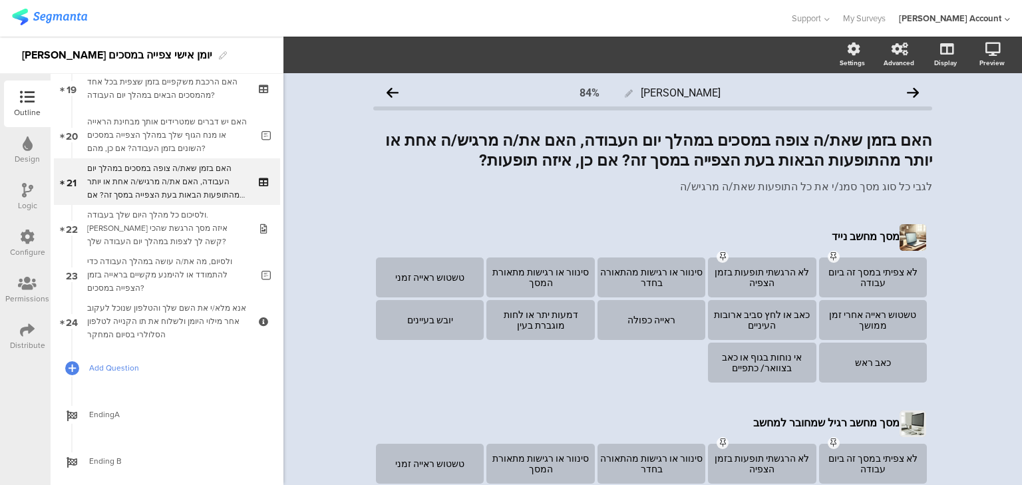
scroll to position [905, 0]
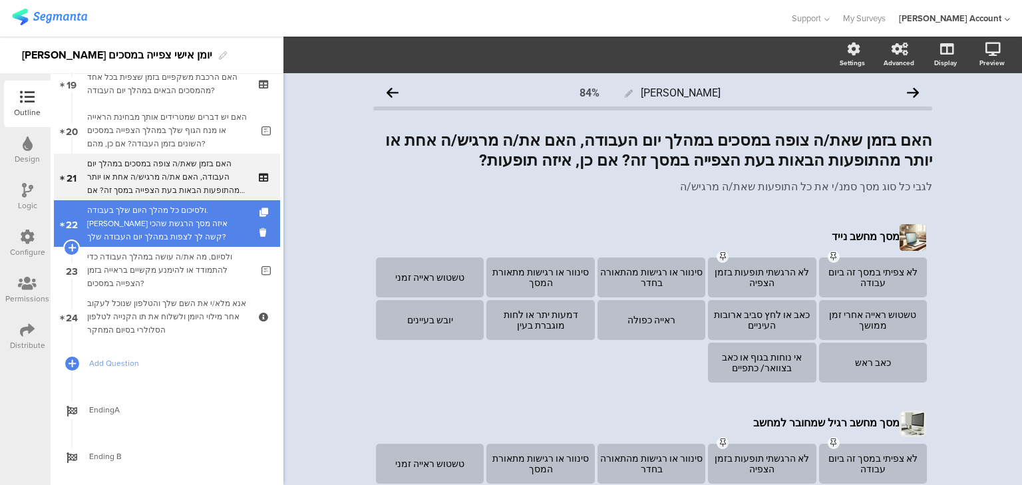
click at [202, 231] on div "ולסיכום כל מהלך היום שלך בעבודה. מול איזה מסך הרגשת שהכי קשה לך לצפות במהלך יום…" at bounding box center [166, 224] width 159 height 40
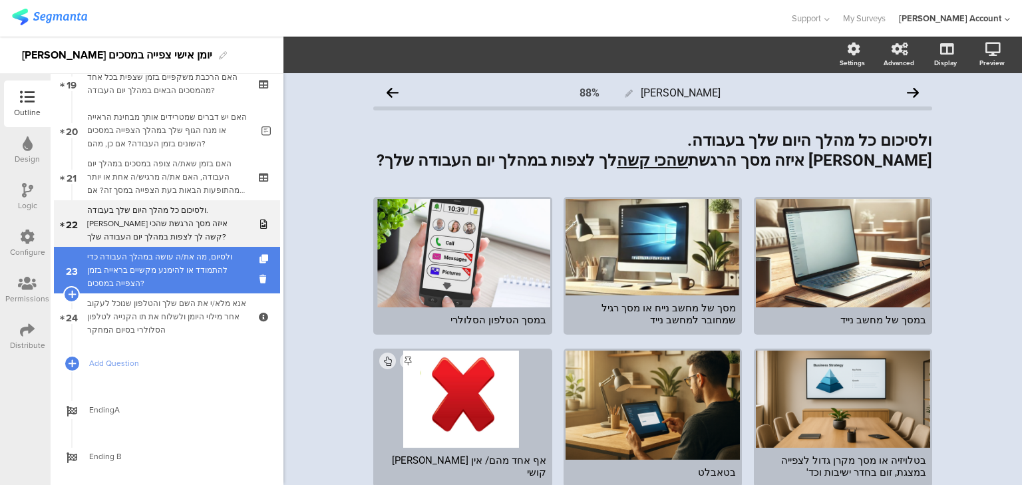
click at [202, 258] on div "ולסיום, מה את/ה עושה במהלך העבודה כדי להתמודד או להימנע מקשיים בראייה בזמן הצפי…" at bounding box center [169, 270] width 164 height 40
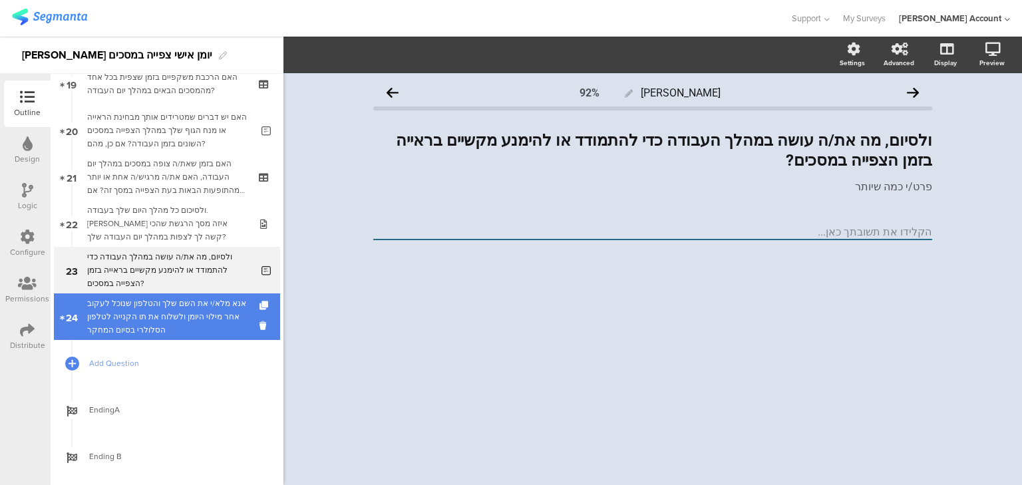
click at [206, 299] on div "אנא מלא/י את השם שלך והטלפון שנוכל לעקוב אחר מילוי היומן ולשלוח את תו הקנייה לט…" at bounding box center [166, 317] width 159 height 40
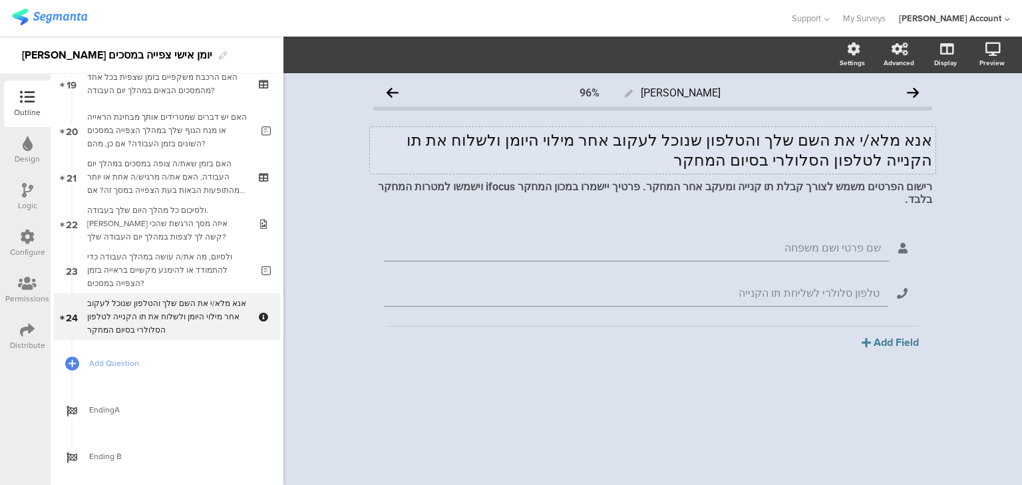
click at [628, 136] on div "אנא מלא/י את השם שלך והטלפון שנוכל לעקוב אחר מילוי היומן ולשלוח את תו הקנייה לט…" at bounding box center [652, 150] width 565 height 47
click at [628, 136] on p "אנא מלא/י את השם שלך והטלפון שנוכל לעקוב אחר מילוי היומן ולשלוח את תו הקנייה לט…" at bounding box center [652, 150] width 559 height 40
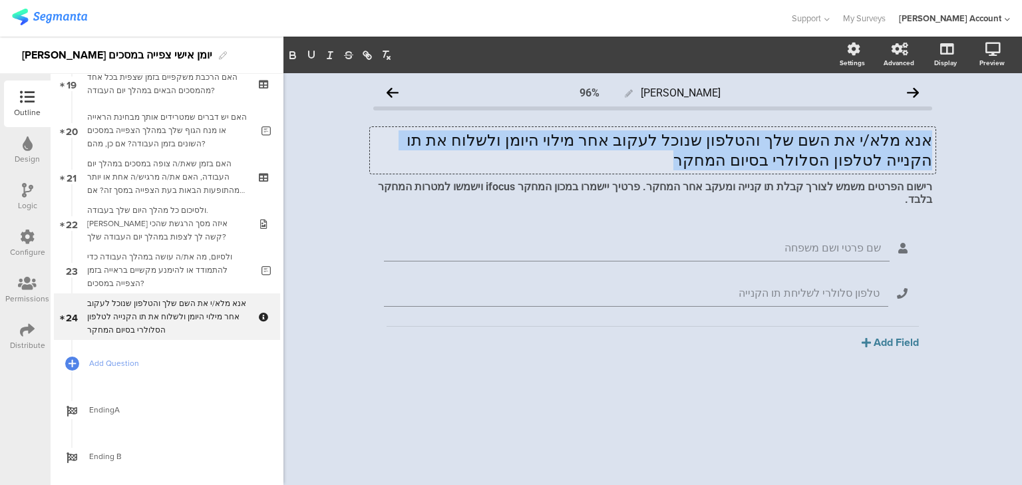
click at [628, 136] on p "אנא מלא/י את השם שלך והטלפון שנוכל לעקוב אחר מילוי היומן ולשלוח את תו הקנייה לט…" at bounding box center [652, 150] width 559 height 40
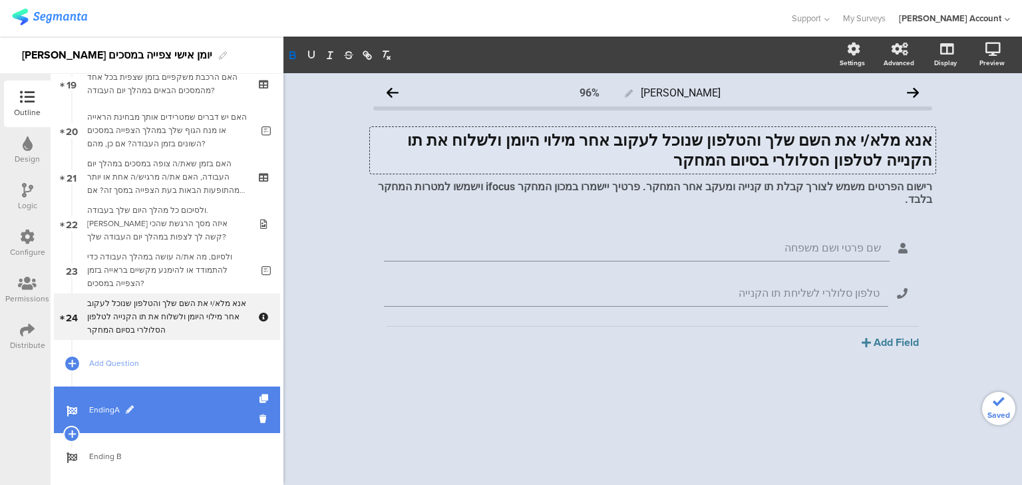
click at [104, 418] on link "EndingA" at bounding box center [167, 409] width 226 height 47
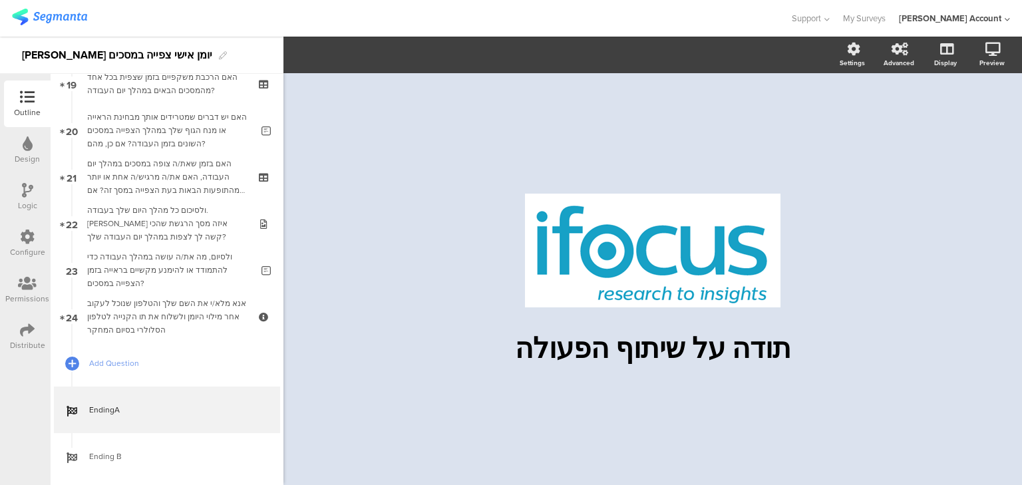
click at [27, 339] on div "Distribute" at bounding box center [27, 345] width 35 height 12
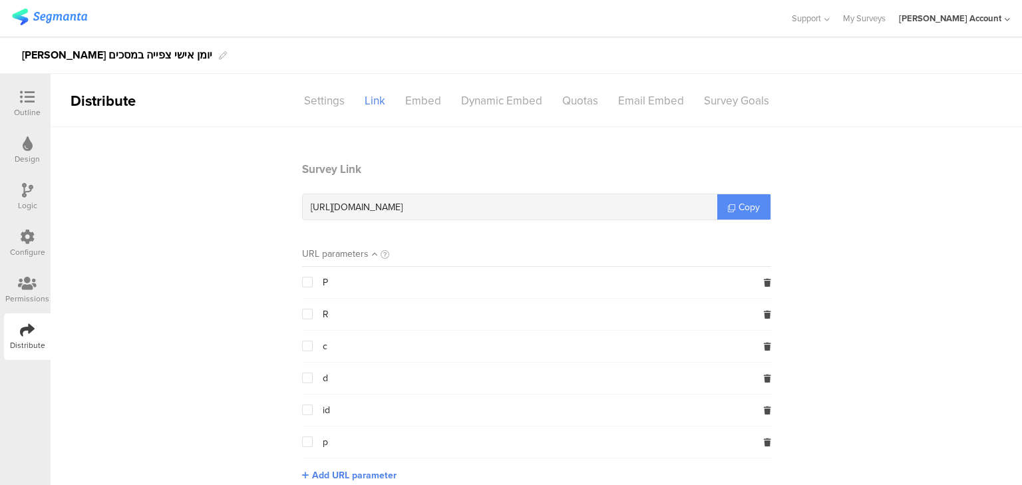
click at [744, 204] on span "Copy" at bounding box center [748, 207] width 21 height 14
click at [764, 280] on icon at bounding box center [767, 283] width 7 height 8
click at [762, 280] on div "R" at bounding box center [536, 282] width 469 height 31
click at [764, 348] on icon at bounding box center [767, 347] width 7 height 8
click at [766, 346] on icon at bounding box center [767, 347] width 7 height 8
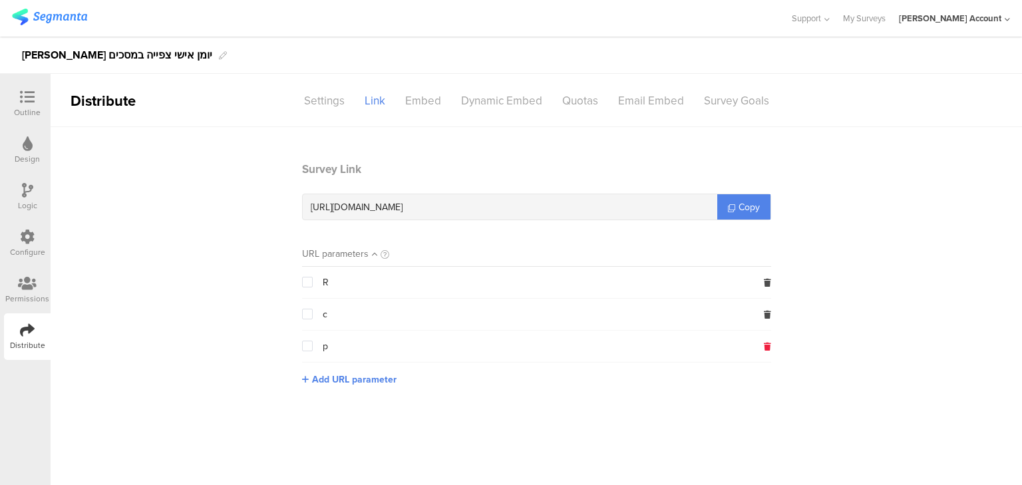
click at [768, 345] on icon at bounding box center [767, 347] width 7 height 8
click at [20, 102] on icon at bounding box center [27, 97] width 15 height 15
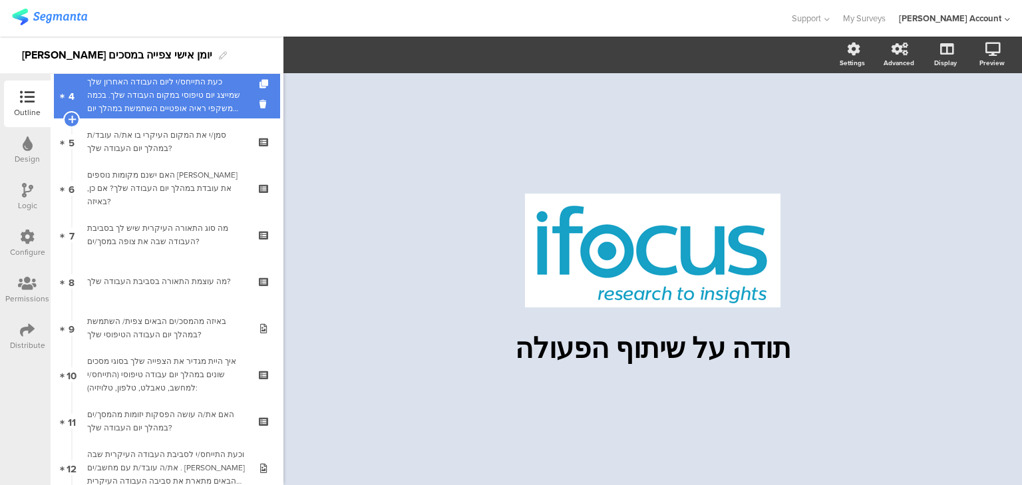
scroll to position [319, 0]
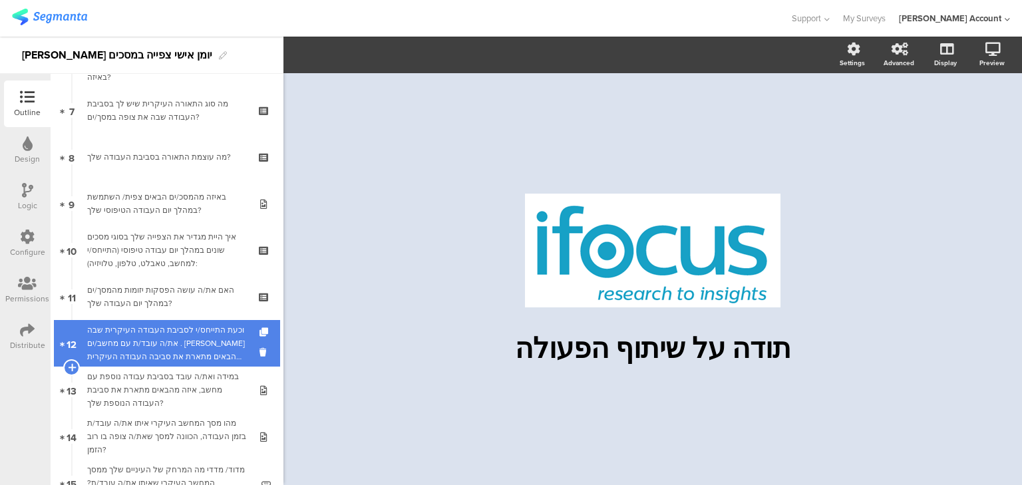
click at [181, 344] on div "וכעת התייחס/י לסביבת העבודה העיקרית שבה את/ה עובד/ת עם מחשב/ים . איזה מהבאים מת…" at bounding box center [166, 343] width 159 height 40
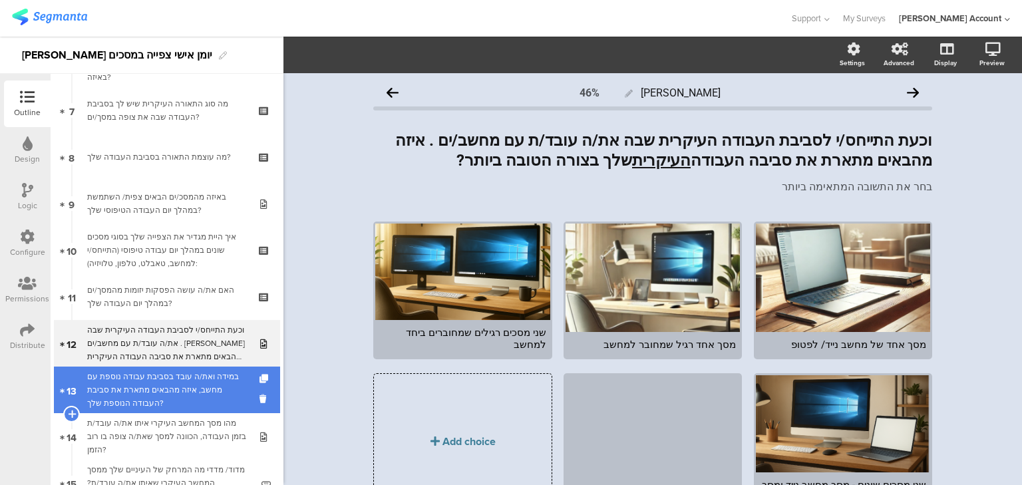
click at [186, 382] on div "במידה ואת/ה עובד בסביבת עבודה נוספת עם מחשב, איזה מהבאים מתארת את סביבת העבודה …" at bounding box center [166, 390] width 159 height 40
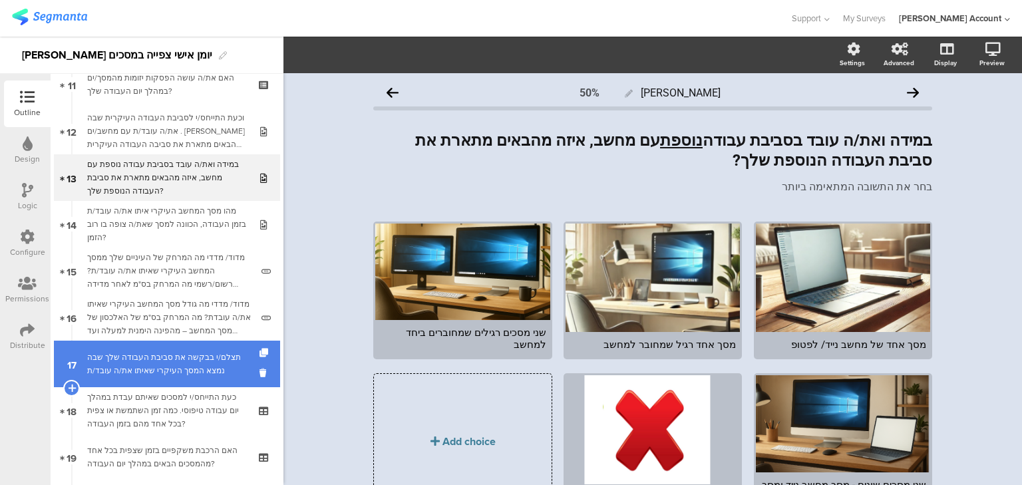
scroll to position [532, 0]
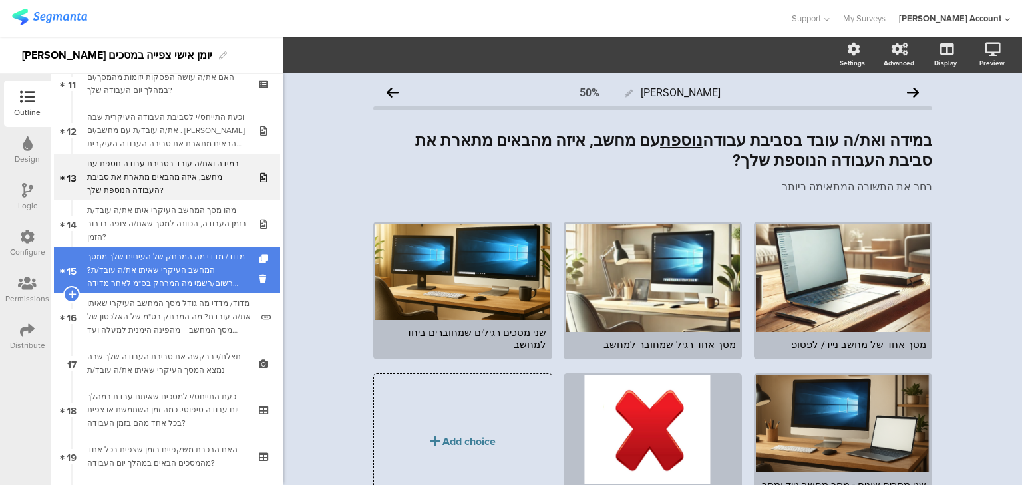
click at [159, 280] on div "מדוד/ מדדי מה המרחק של העיניים שלך ממסך המחשב העיקרי שאיתו את/ה עובד/ת? רשום/רש…" at bounding box center [169, 270] width 164 height 40
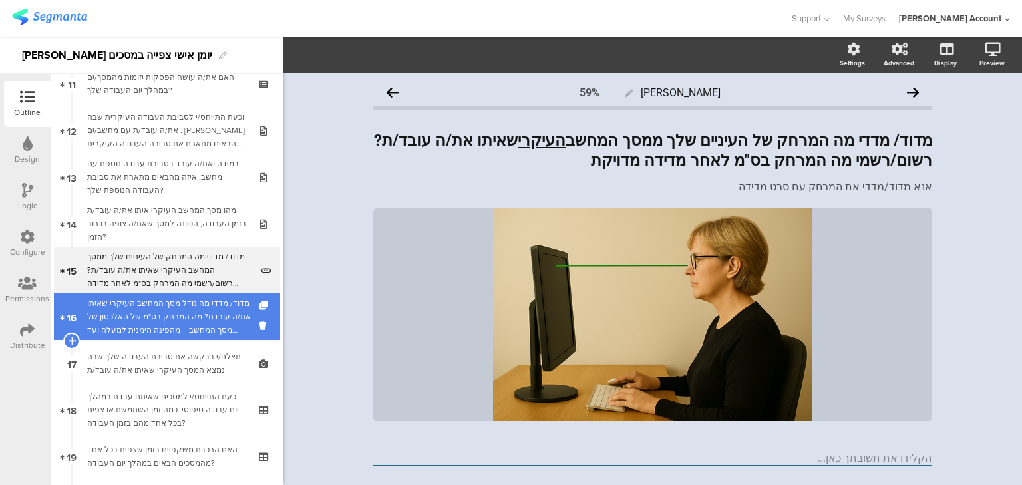
click at [166, 316] on div "מדוד/ מדדי מה גודל מסך המחשב העיקרי שאיתו את/ה עובדת? מה המרחק בס"מ של האלכסון …" at bounding box center [169, 317] width 164 height 40
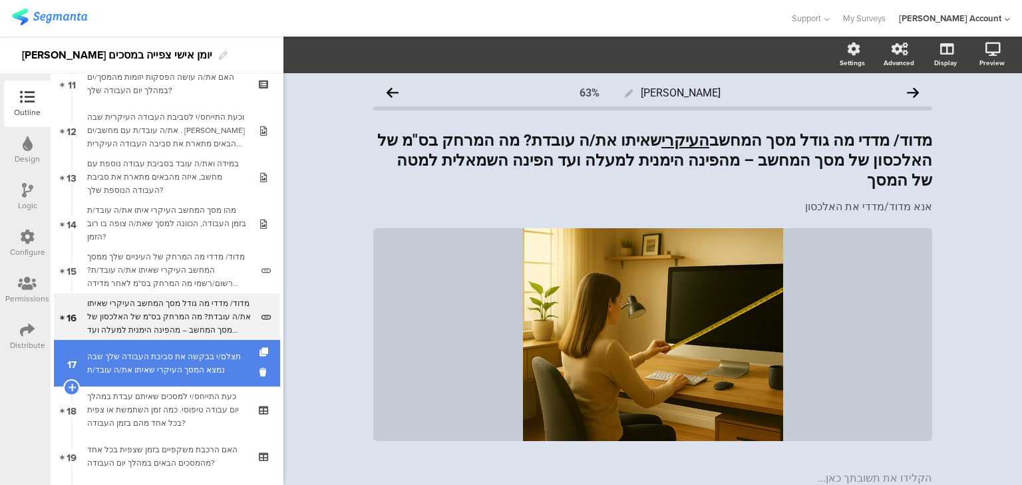
click at [172, 359] on div "תצלם/י בבקשה את סביבת העבודה שלך שבה נמצא המסך העיקרי שאיתו את/ה עובד/ת" at bounding box center [166, 363] width 159 height 27
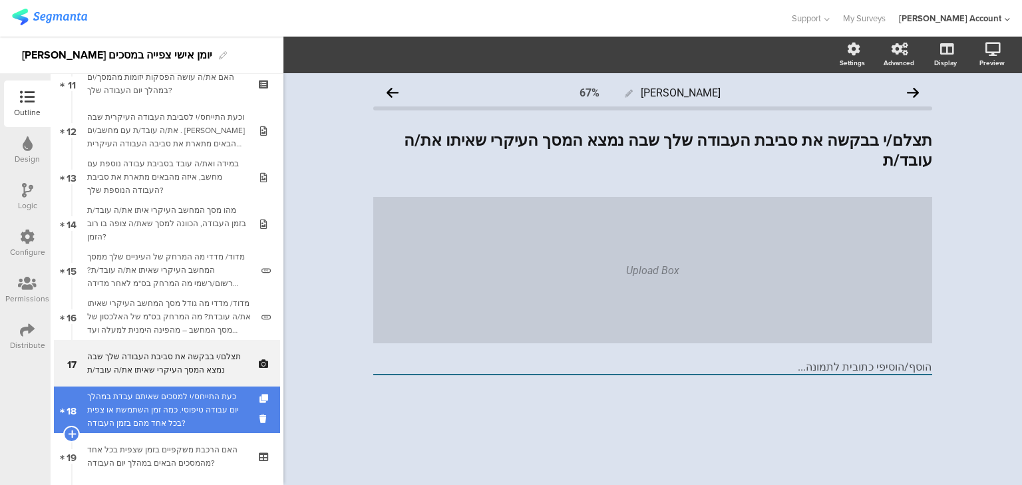
click at [156, 397] on div "כעת התייחס/י למסכים שאיתם עבדת במהלך יום עבודה טיפוסי. כמה זמן השתמשת או צפית ב…" at bounding box center [166, 410] width 159 height 40
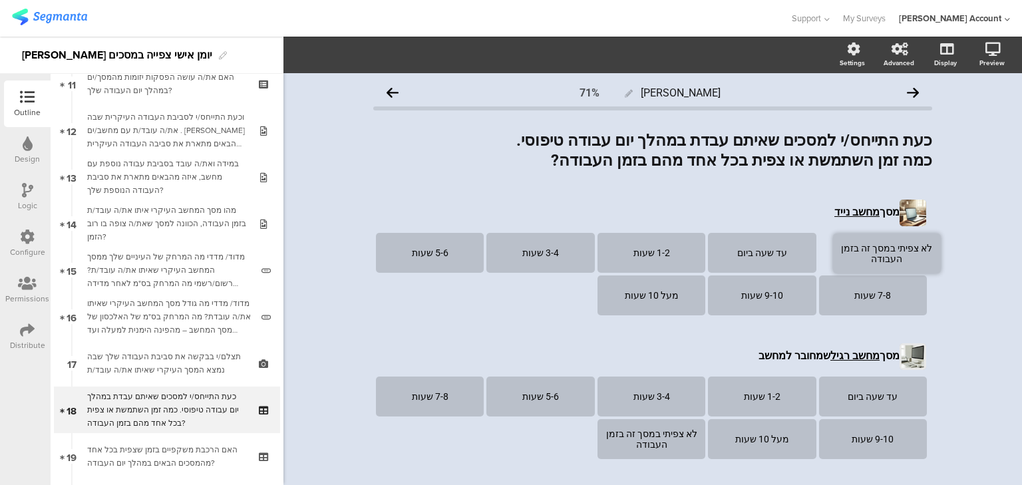
drag, startPoint x: 698, startPoint y: 273, endPoint x: 933, endPoint y: 231, distance: 238.6
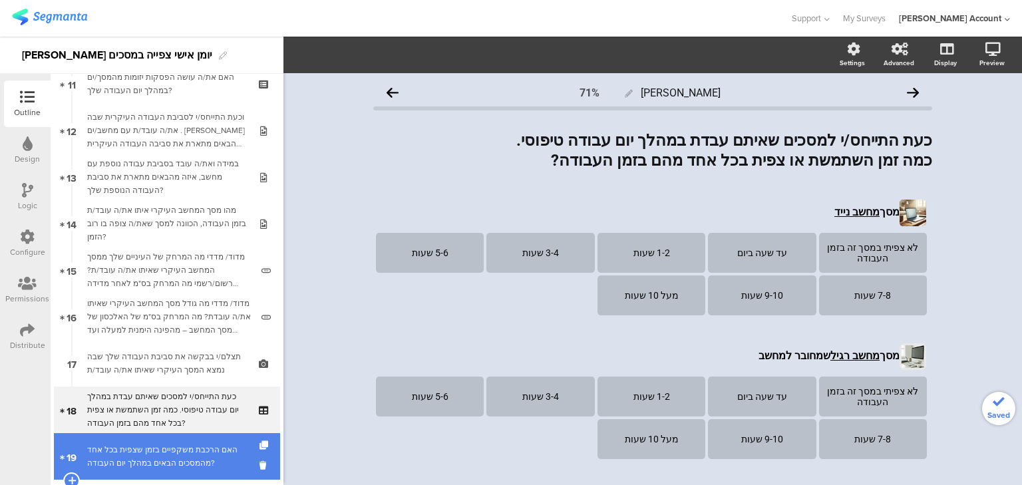
click at [126, 456] on div "האם הרכבת משקפיים בזמן שצפית בכל אחד מהמסכים הבאים במהלך יום העבודה?" at bounding box center [166, 456] width 159 height 27
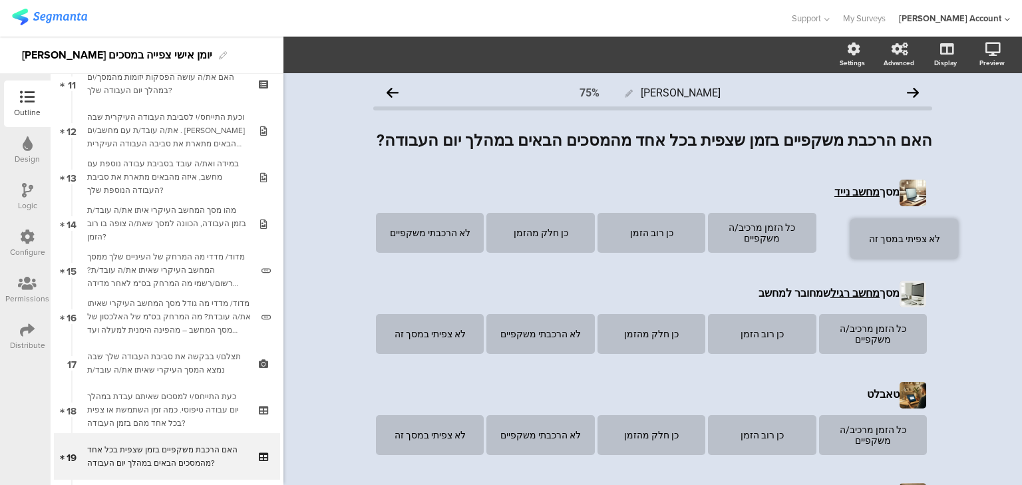
drag, startPoint x: 479, startPoint y: 211, endPoint x: 952, endPoint y: 216, distance: 473.6
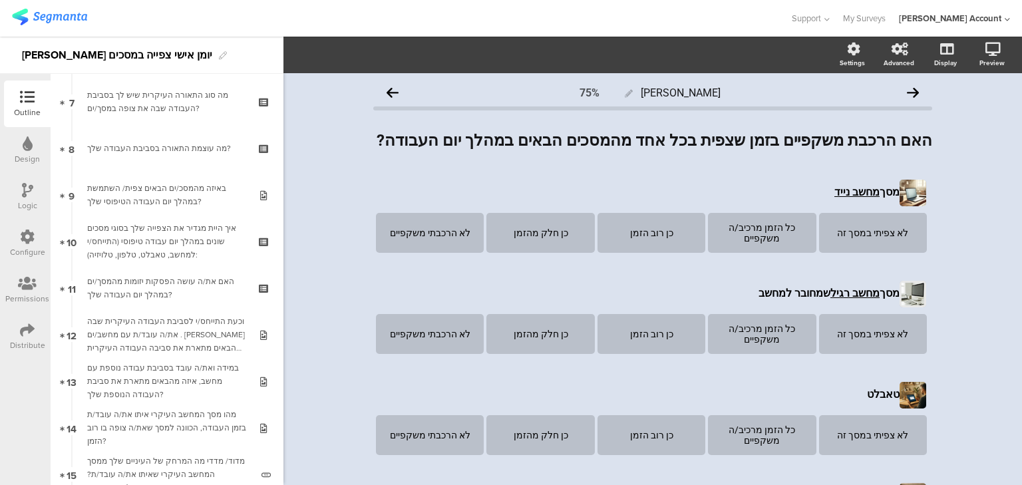
scroll to position [266, 0]
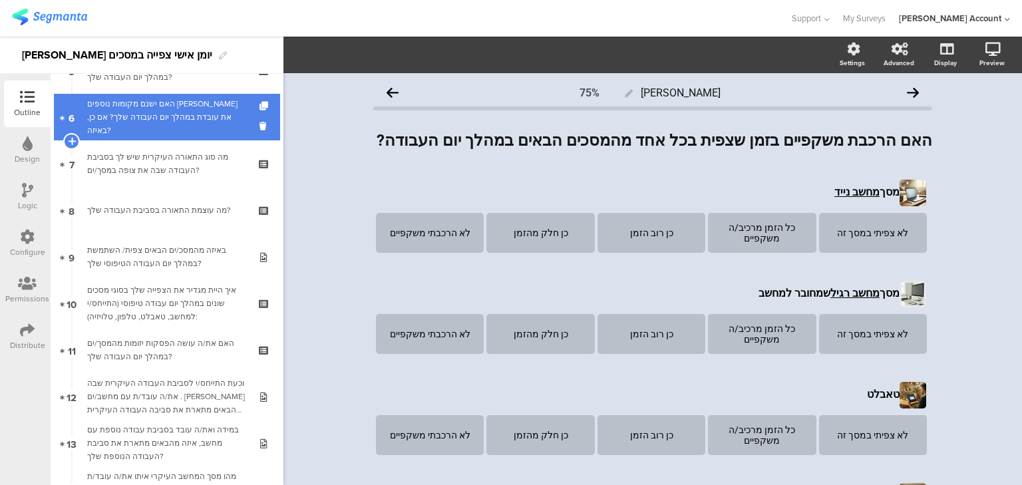
click at [158, 130] on link "6 האם ישנם מקומות נוספים בהם את עובדת במהלך יום העבודה שלך? אם כן, באיזה?" at bounding box center [167, 117] width 226 height 47
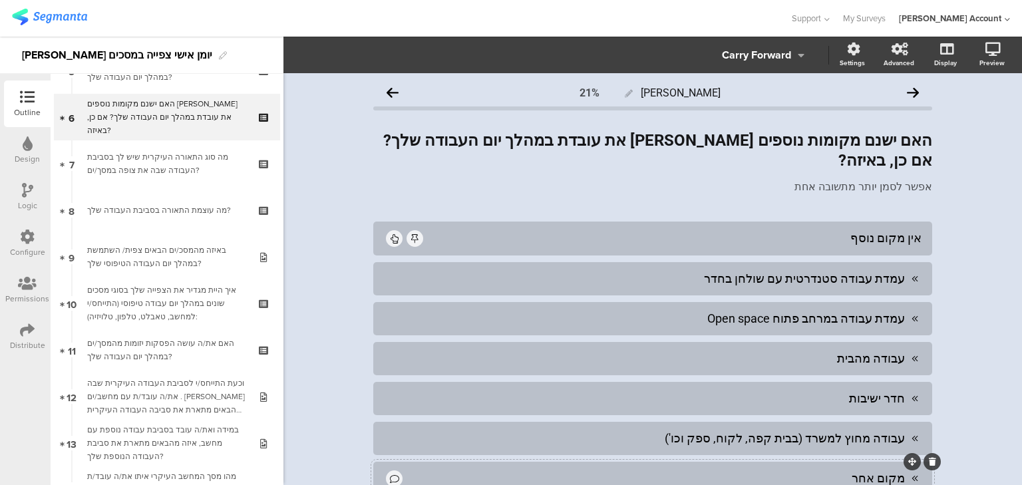
click at [541, 470] on div "מקום אחר" at bounding box center [654, 477] width 500 height 15
click at [386, 48] on span "Choice options" at bounding box center [356, 54] width 71 height 15
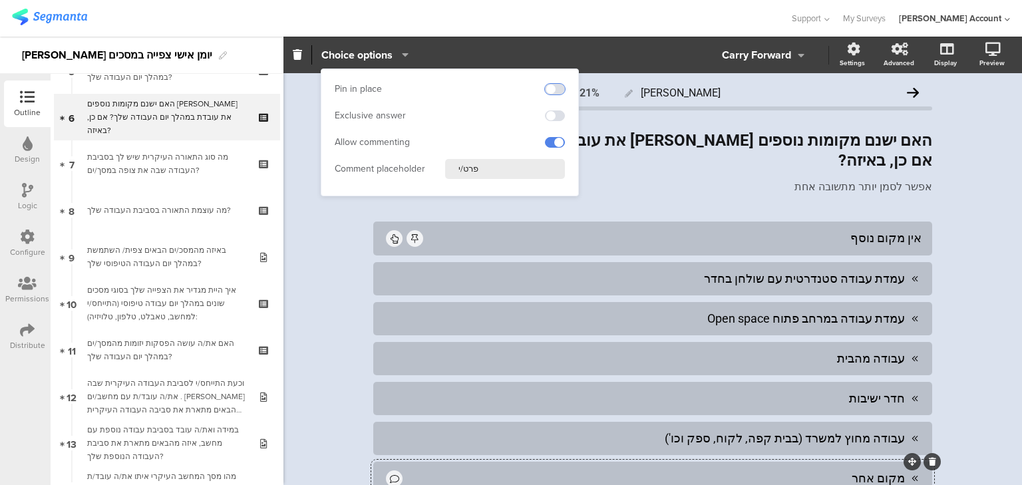
click at [551, 85] on span at bounding box center [555, 89] width 20 height 11
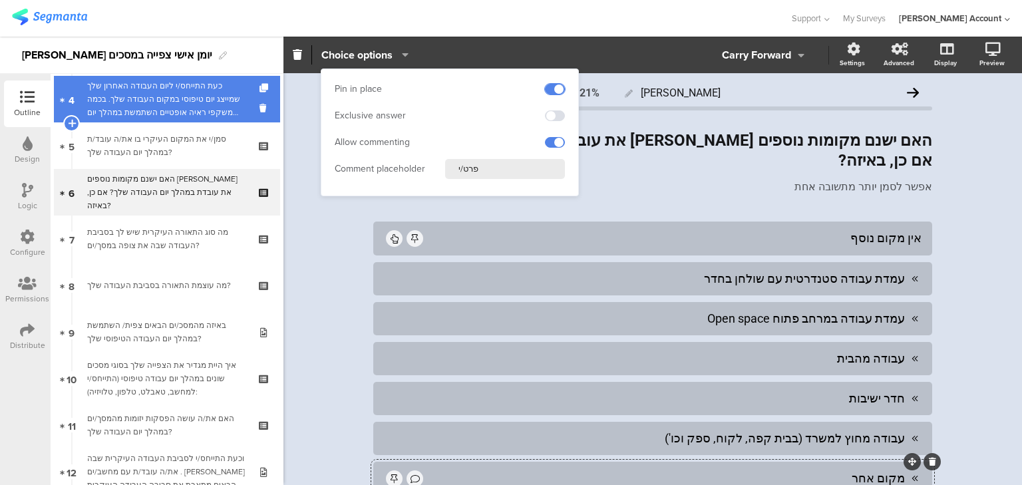
scroll to position [160, 0]
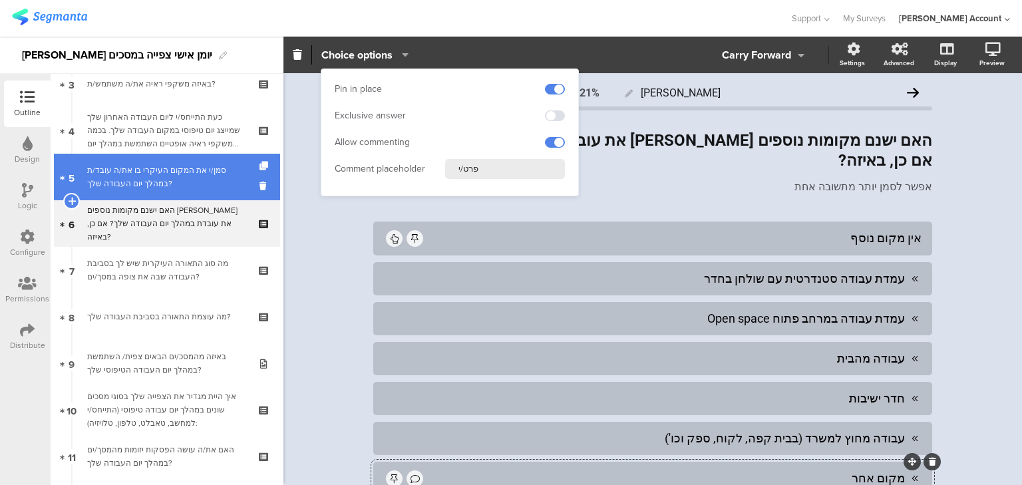
click at [164, 173] on div "סמן/י את המקום העיקרי בו את/ה עובד/ת במהלך יום העבודה שלך?" at bounding box center [166, 177] width 159 height 27
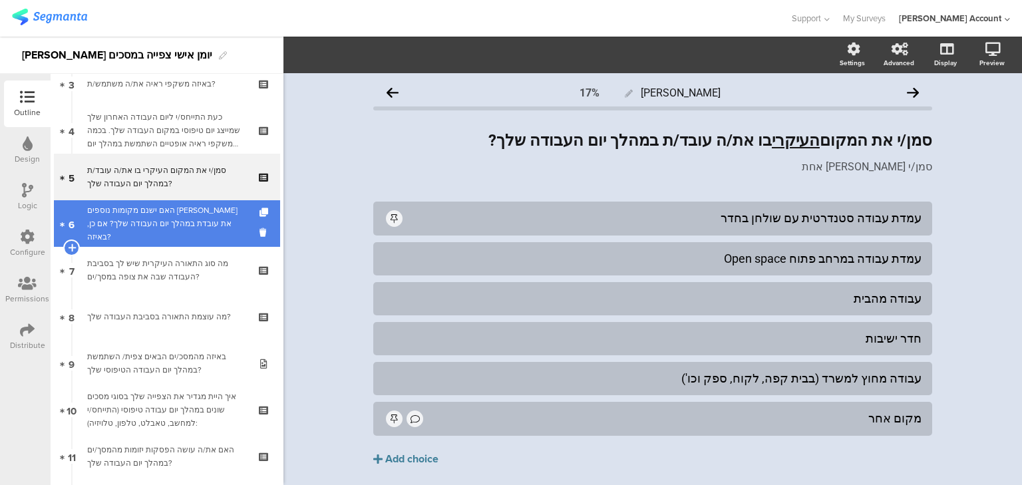
click at [137, 218] on div "האם ישנם מקומות נוספים בהם את עובדת במהלך יום העבודה שלך? אם כן, באיזה?" at bounding box center [166, 224] width 159 height 40
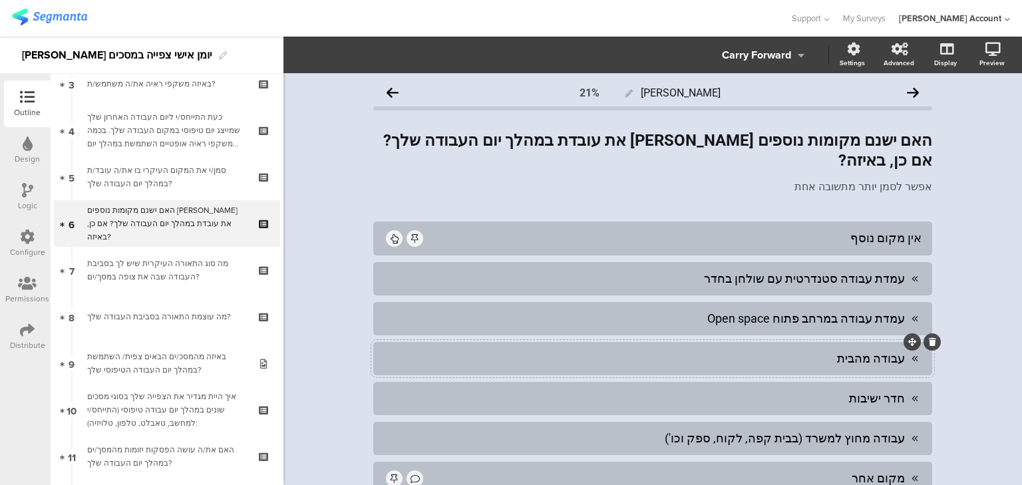
click at [830, 351] on div "עבודה מהבית" at bounding box center [644, 358] width 521 height 15
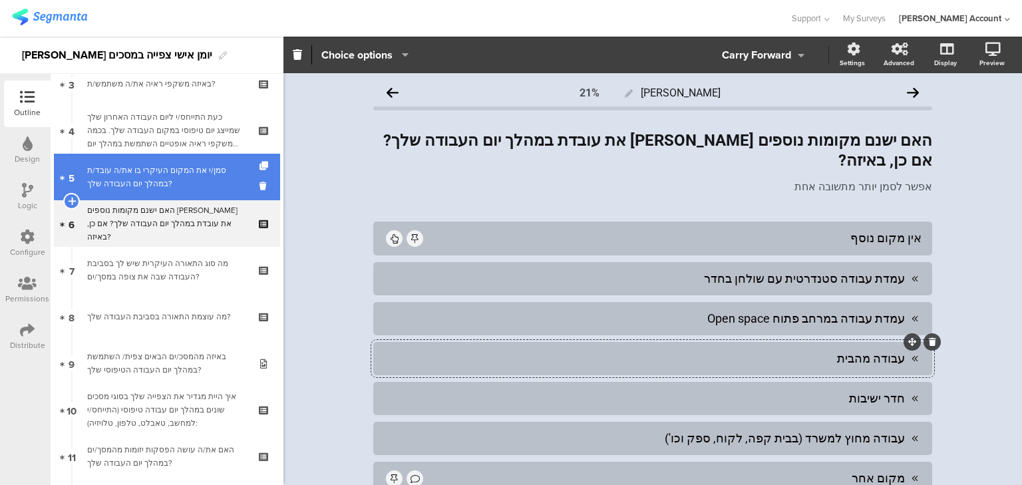
click at [189, 178] on div "סמן/י את המקום העיקרי בו את/ה עובד/ת במהלך יום העבודה שלך?" at bounding box center [166, 177] width 159 height 27
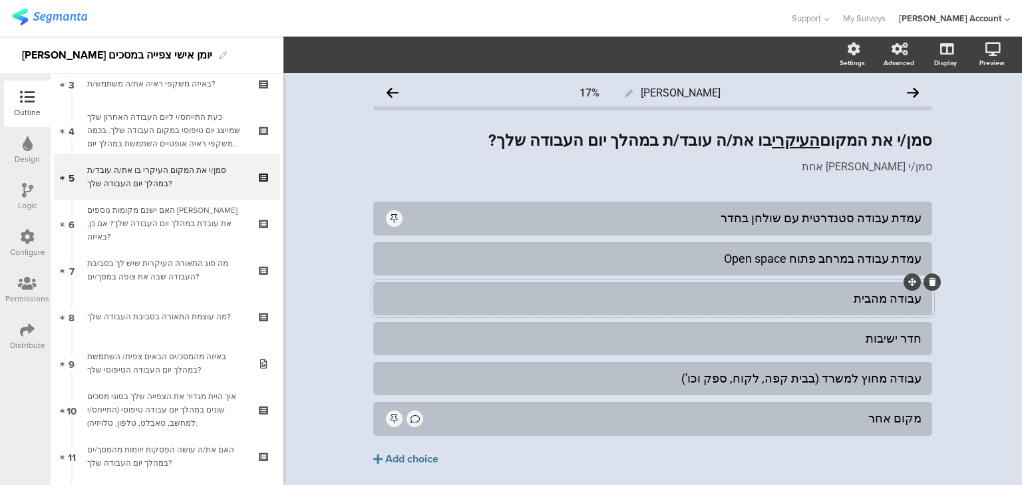
click at [815, 299] on div "עבודה מהבית" at bounding box center [652, 298] width 537 height 15
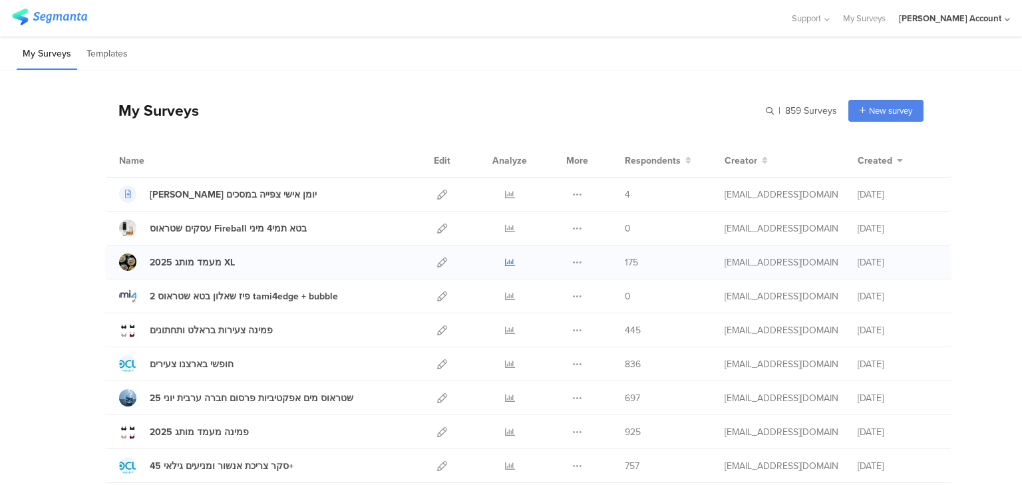
click at [505, 263] on icon at bounding box center [510, 262] width 10 height 10
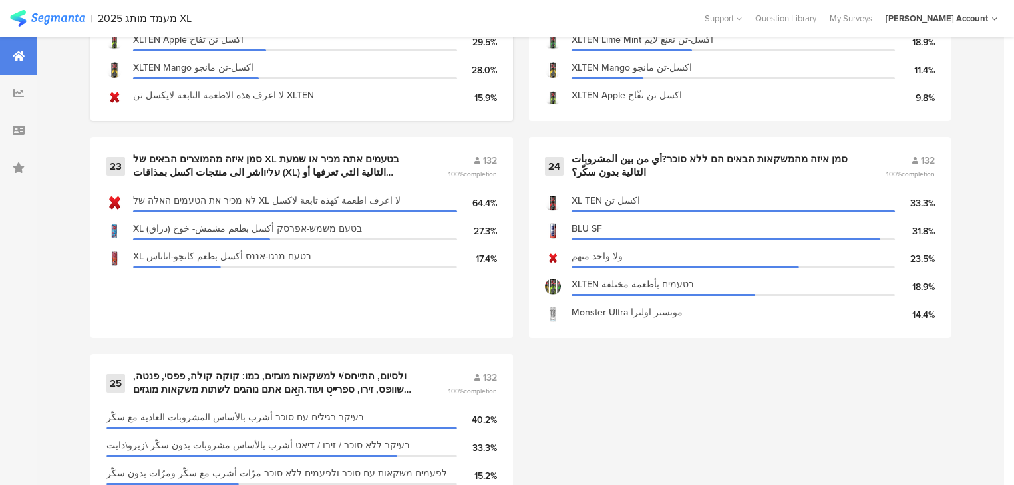
scroll to position [2975, 0]
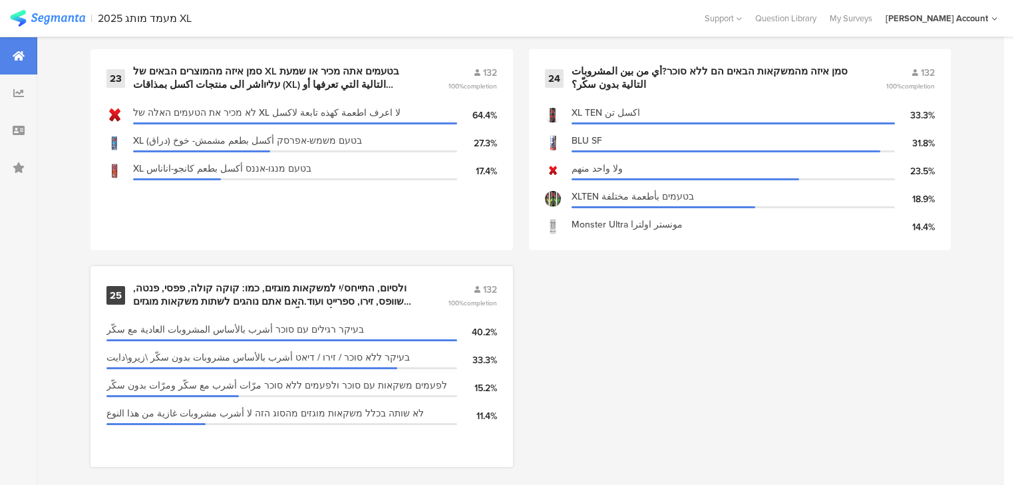
click at [368, 287] on div "ולסיום, התייחס/י למשקאות מוגזים, כמו: קוקה קולה, פפסי, פנטה, שוופס, זירו, ספריי…" at bounding box center [274, 295] width 283 height 26
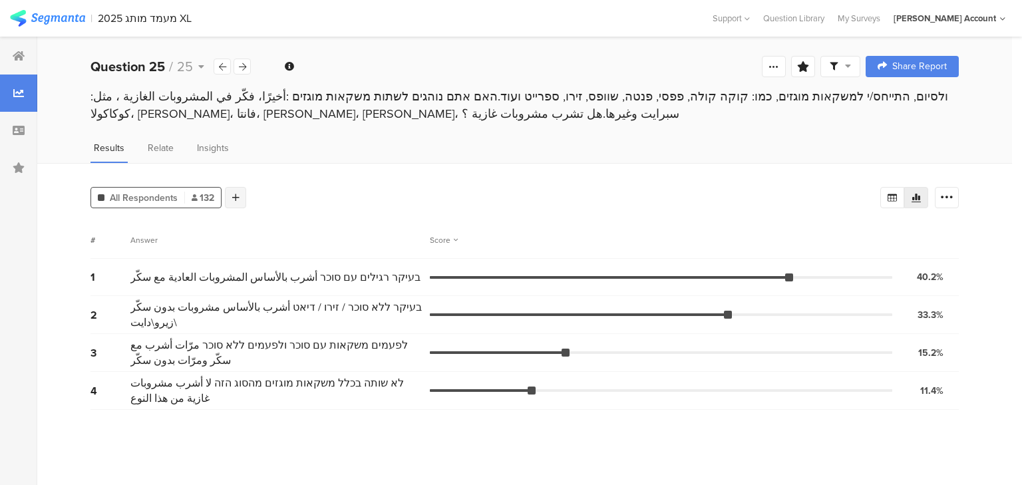
click at [237, 193] on icon at bounding box center [235, 197] width 7 height 9
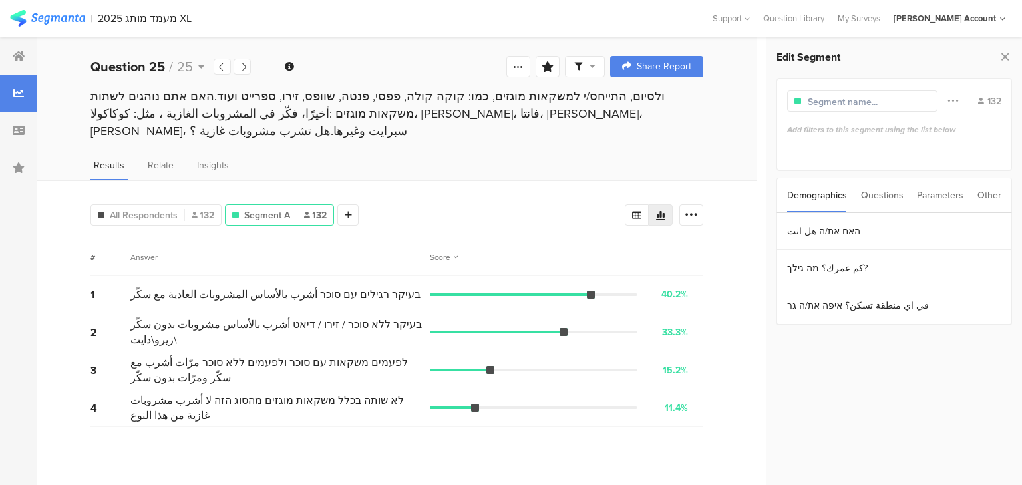
click at [923, 192] on div "Parameters" at bounding box center [940, 195] width 47 height 34
click at [915, 221] on section "i.project" at bounding box center [894, 231] width 234 height 37
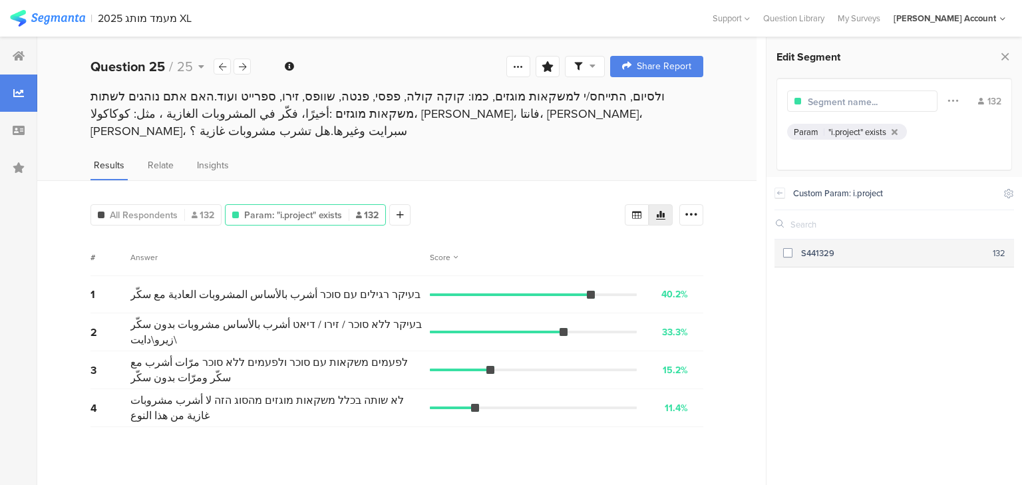
click at [911, 247] on div "S441329" at bounding box center [892, 253] width 200 height 13
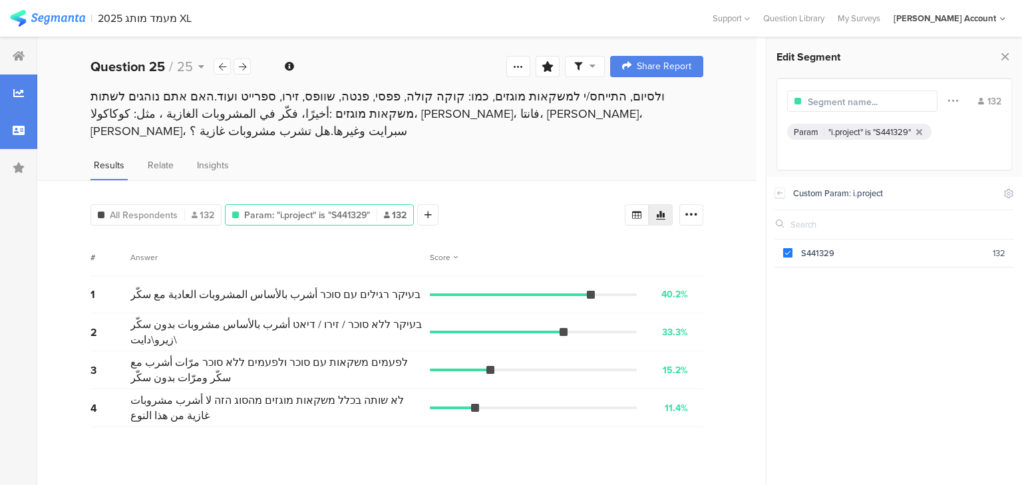
click at [5, 137] on div at bounding box center [18, 130] width 37 height 37
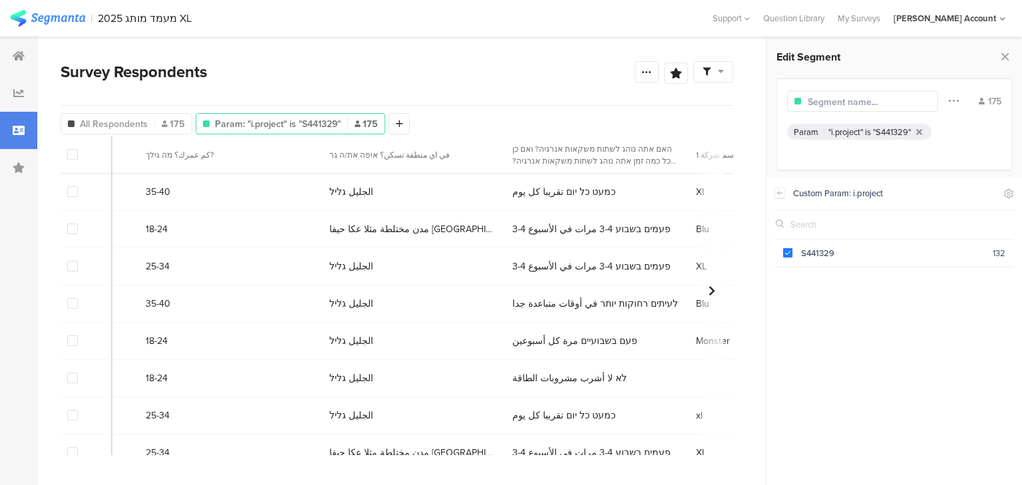
scroll to position [0, 1056]
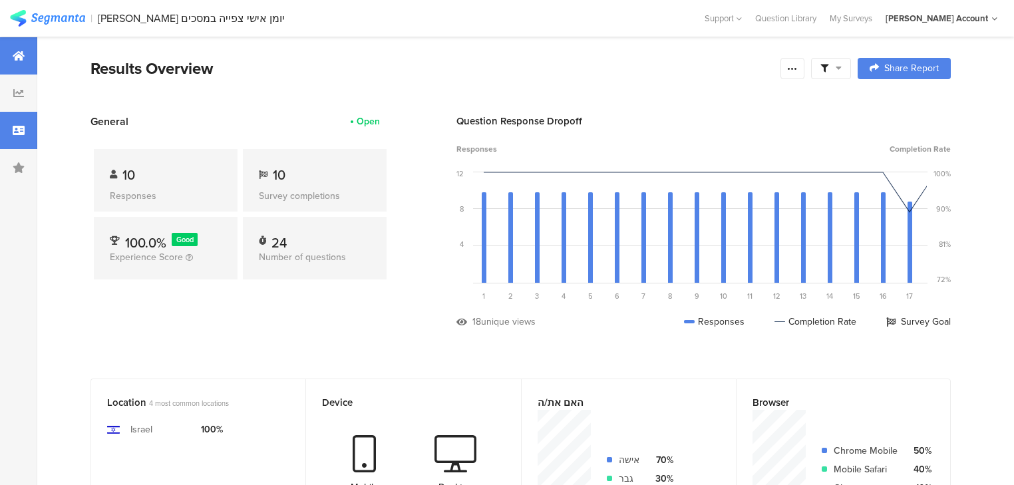
click at [21, 132] on icon at bounding box center [19, 130] width 12 height 11
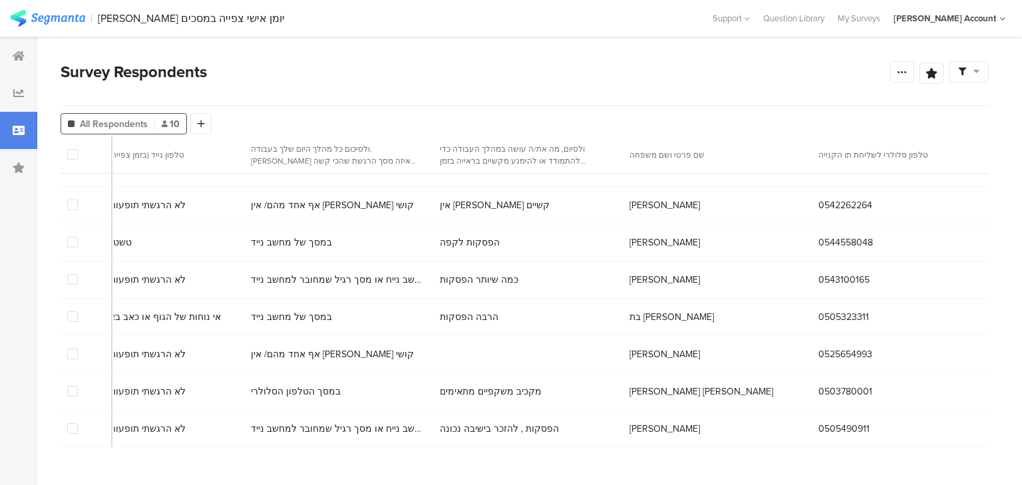
scroll to position [112, 6601]
